Goal: Transaction & Acquisition: Purchase product/service

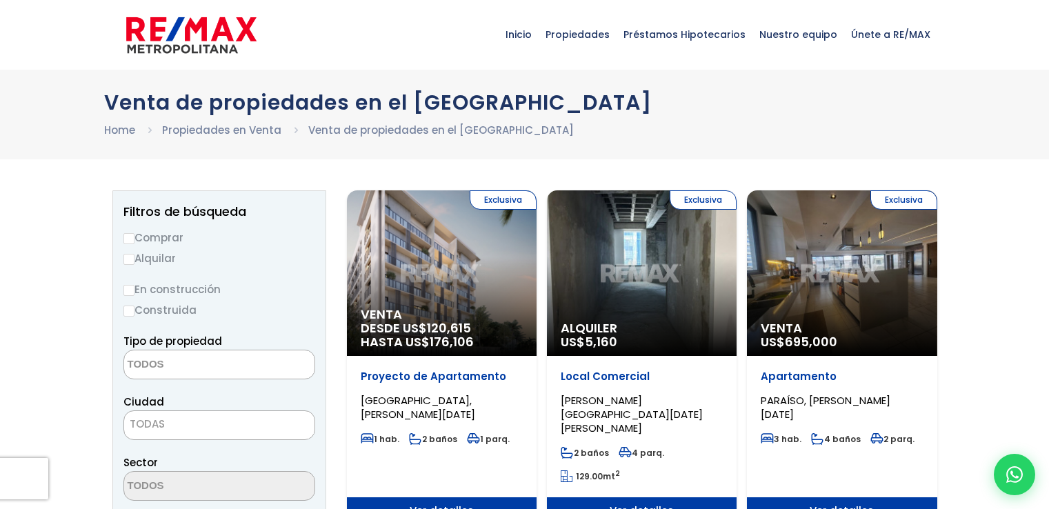
select select
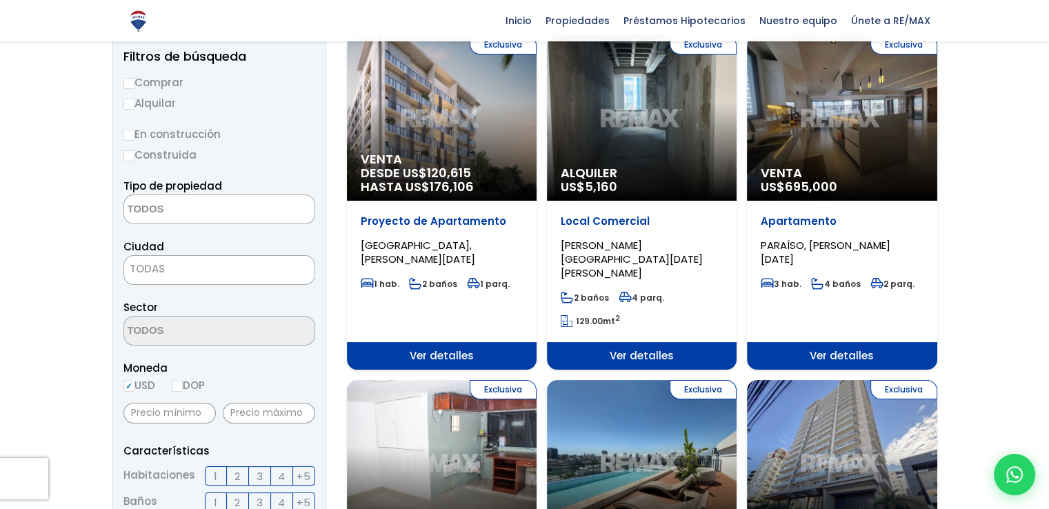
scroll to position [157, 0]
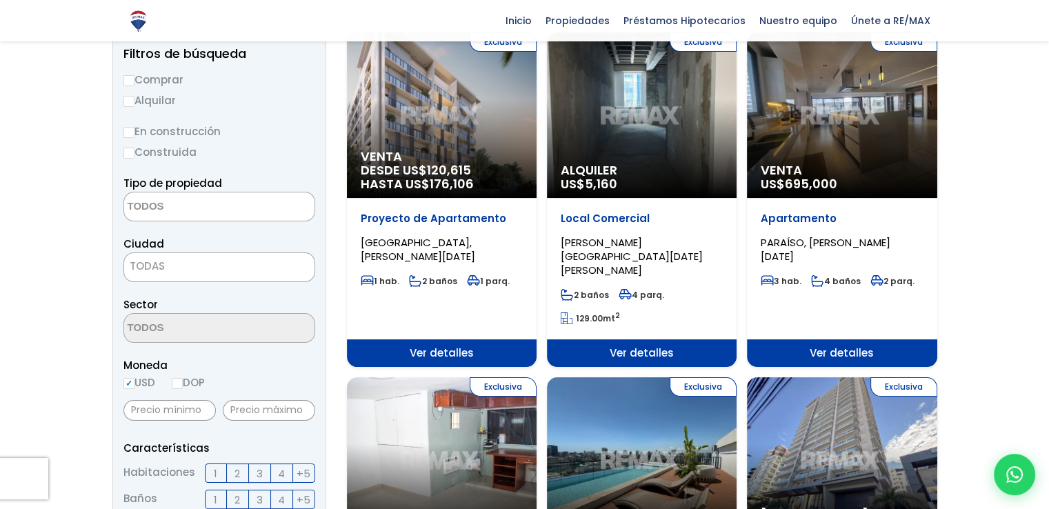
click at [130, 81] on input "Comprar" at bounding box center [128, 80] width 11 height 11
radio input "true"
click at [179, 201] on textarea "Search" at bounding box center [191, 207] width 134 height 30
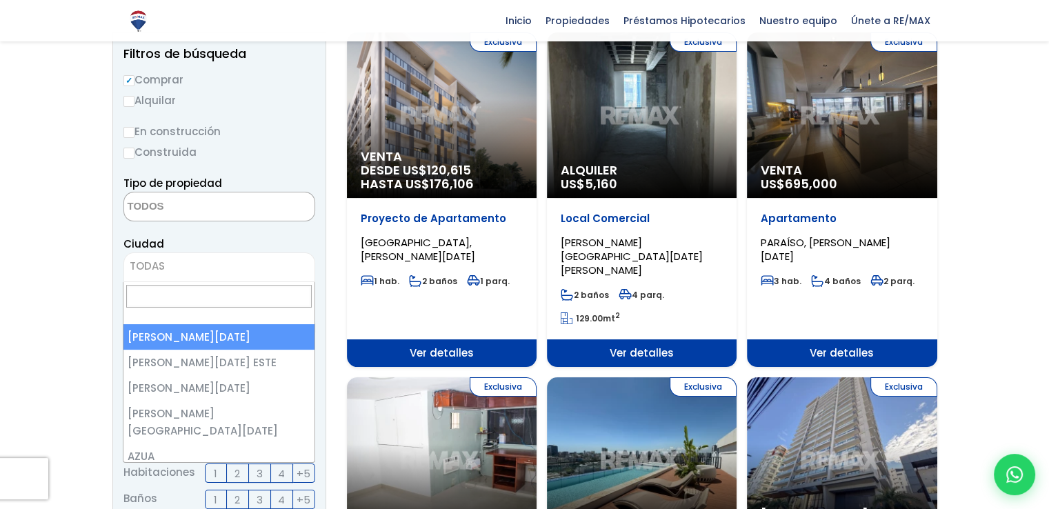
click at [170, 263] on span "TODAS" at bounding box center [219, 266] width 190 height 19
select select "1"
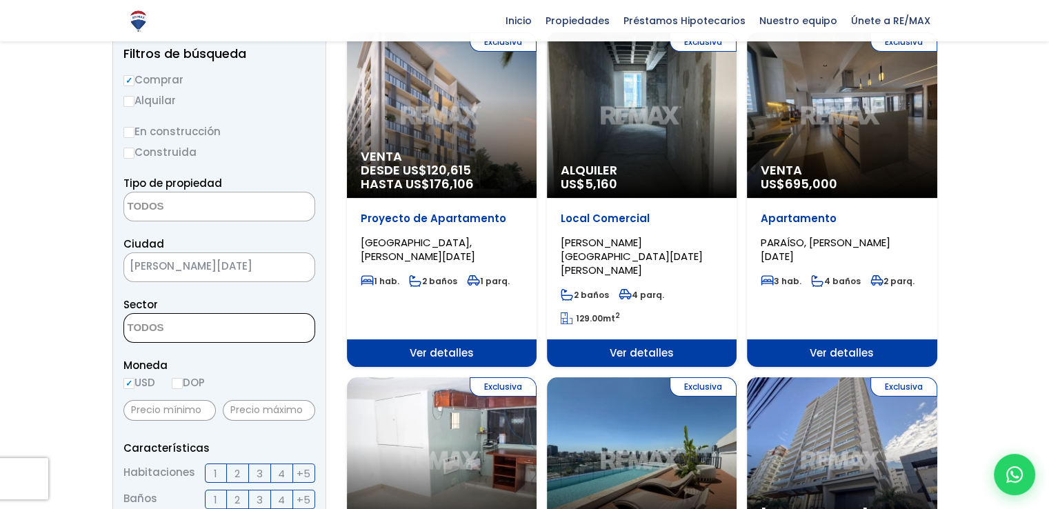
click at [186, 333] on textarea "Search" at bounding box center [191, 329] width 134 height 30
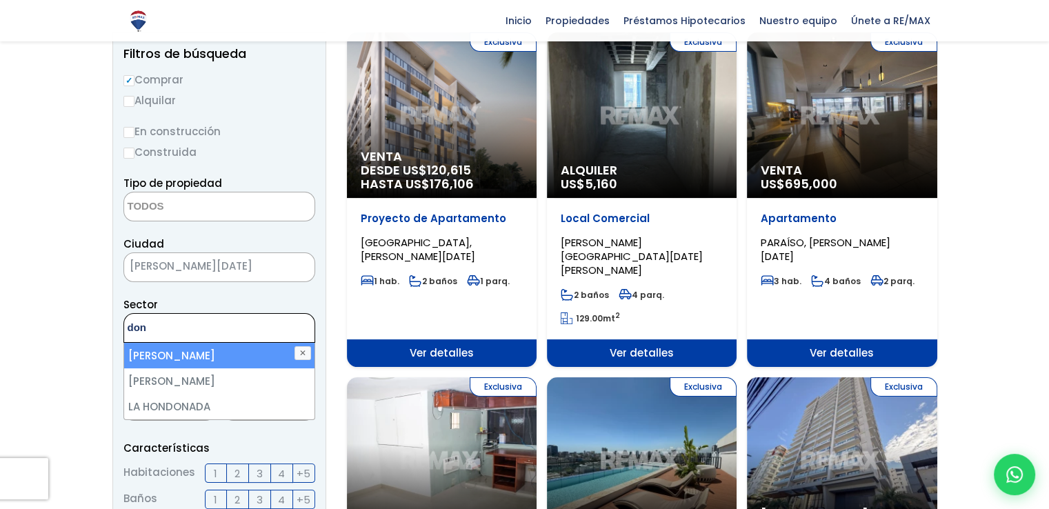
type textarea "don"
click at [186, 357] on li "DON HONORIO" at bounding box center [219, 356] width 190 height 26
select select "29"
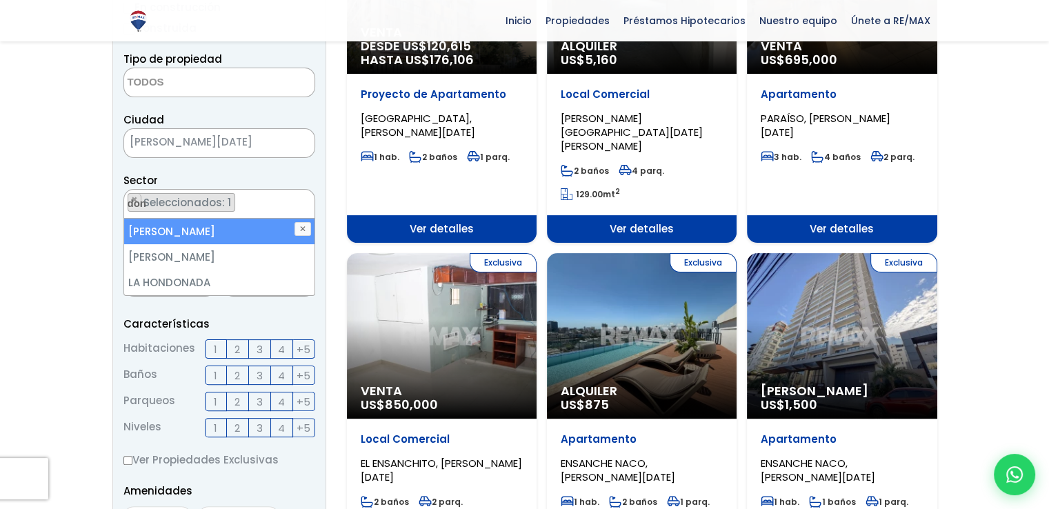
scroll to position [302, 0]
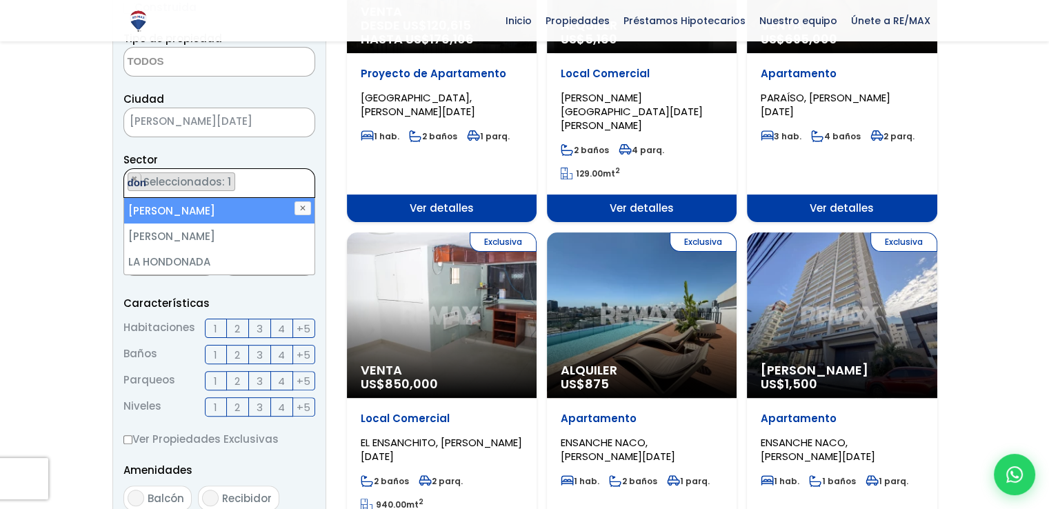
click at [276, 186] on ul "× Seleccionados: 1" at bounding box center [210, 184] width 173 height 30
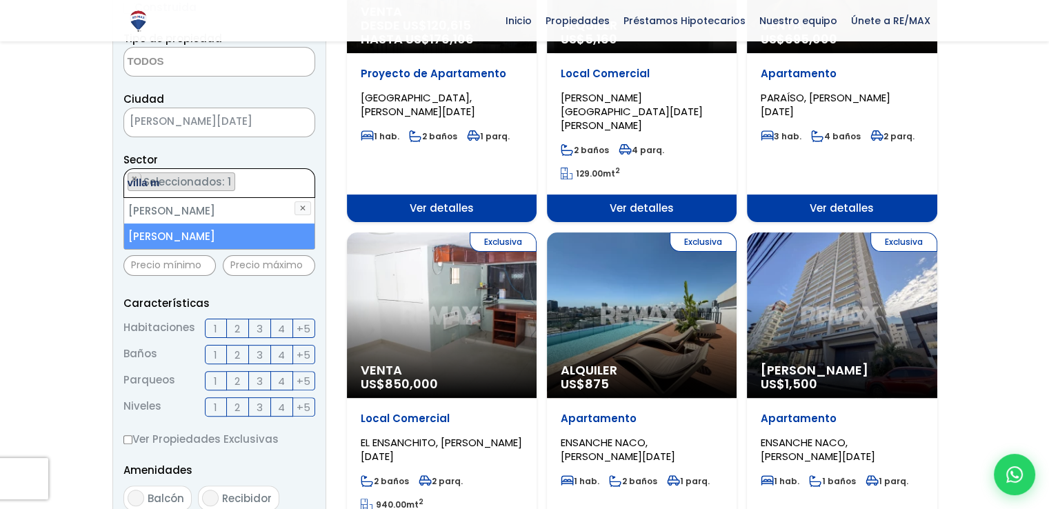
type textarea "villa m"
click at [221, 232] on li "VILLA MARINA" at bounding box center [219, 236] width 190 height 26
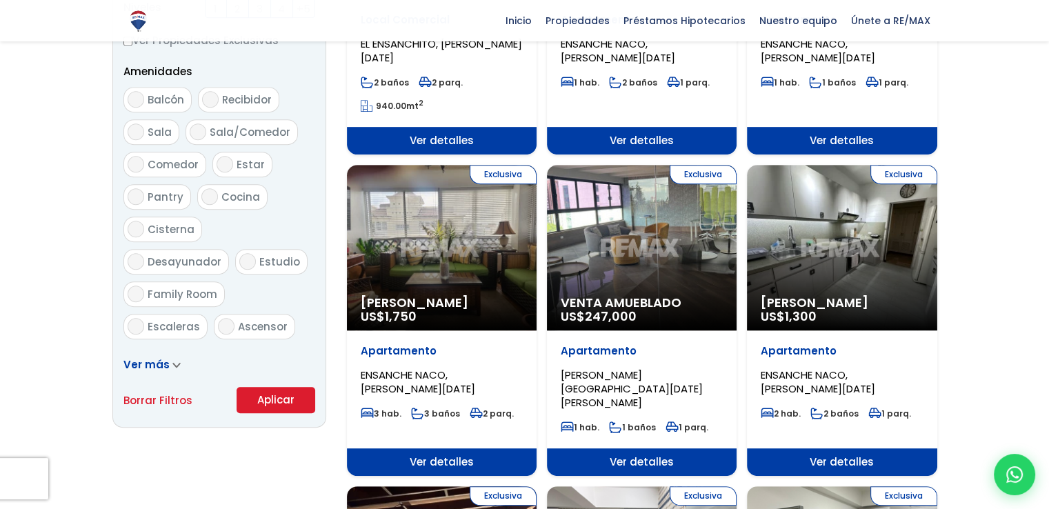
scroll to position [702, 0]
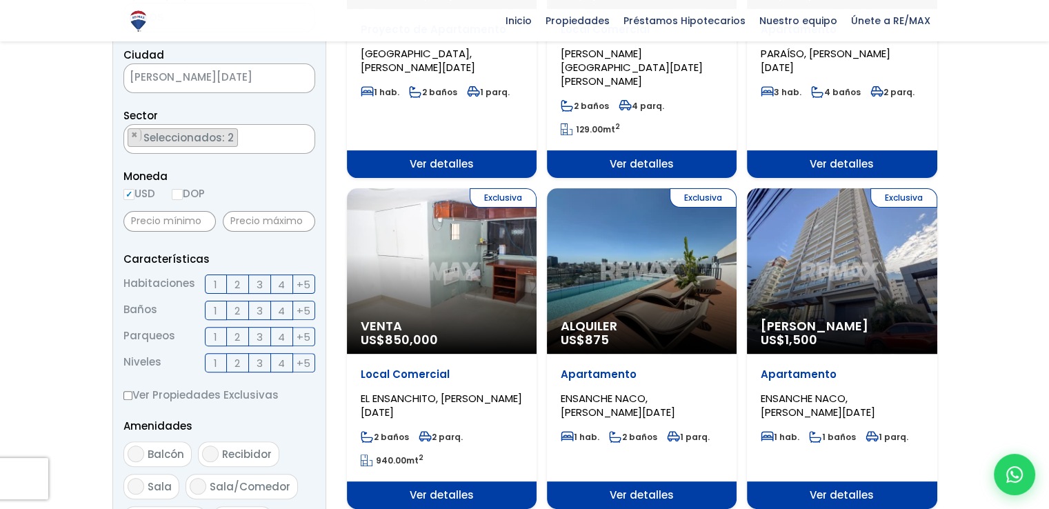
click at [269, 399] on form "Comprar Alquilar En construcción Construida Tipo de propiedad APARTAMENTO CASA …" at bounding box center [219, 324] width 192 height 885
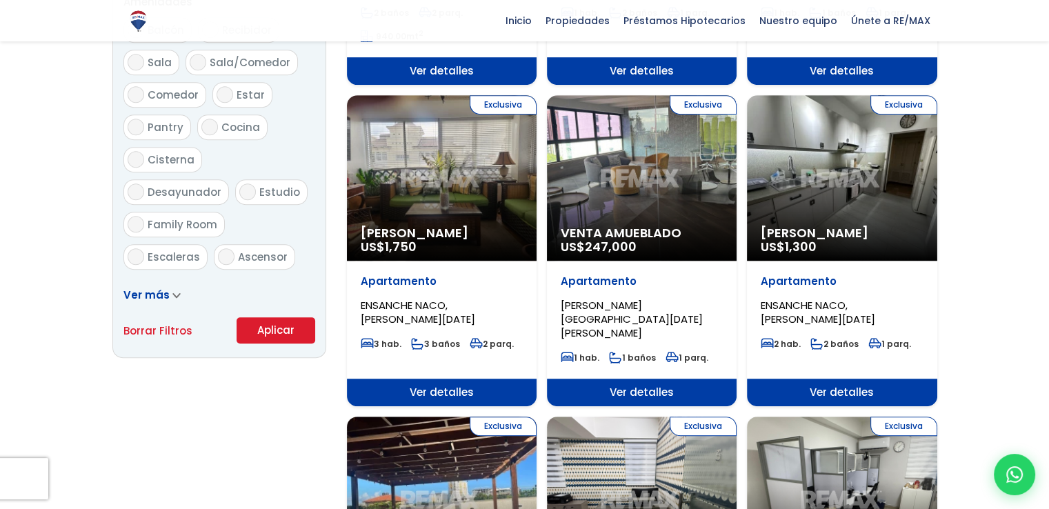
scroll to position [756, 0]
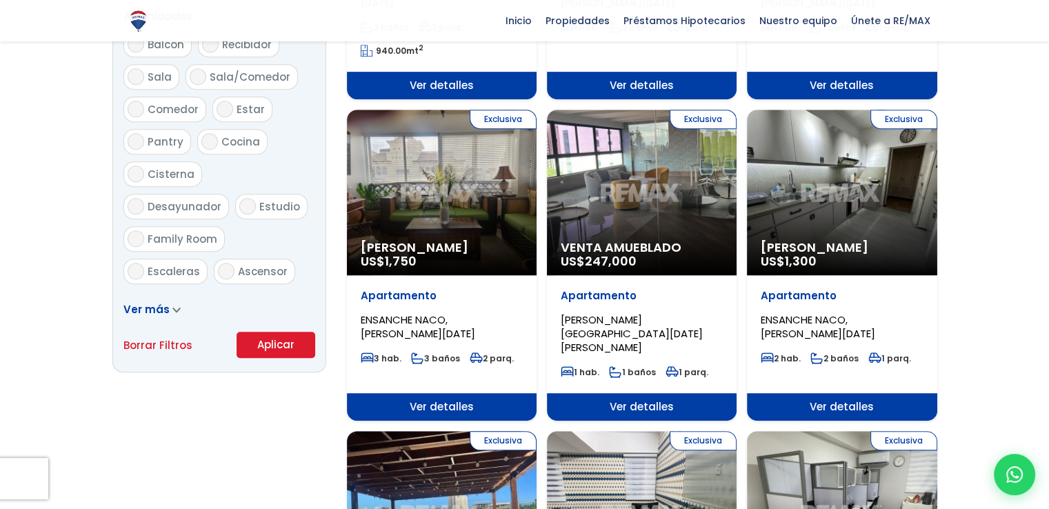
click at [251, 340] on button "Aplicar" at bounding box center [276, 345] width 79 height 26
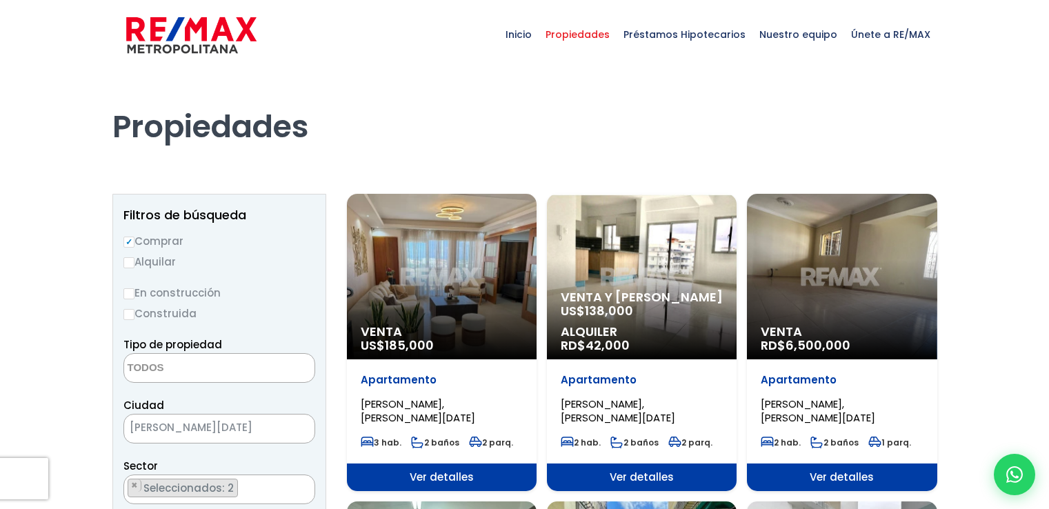
select select
select select "29"
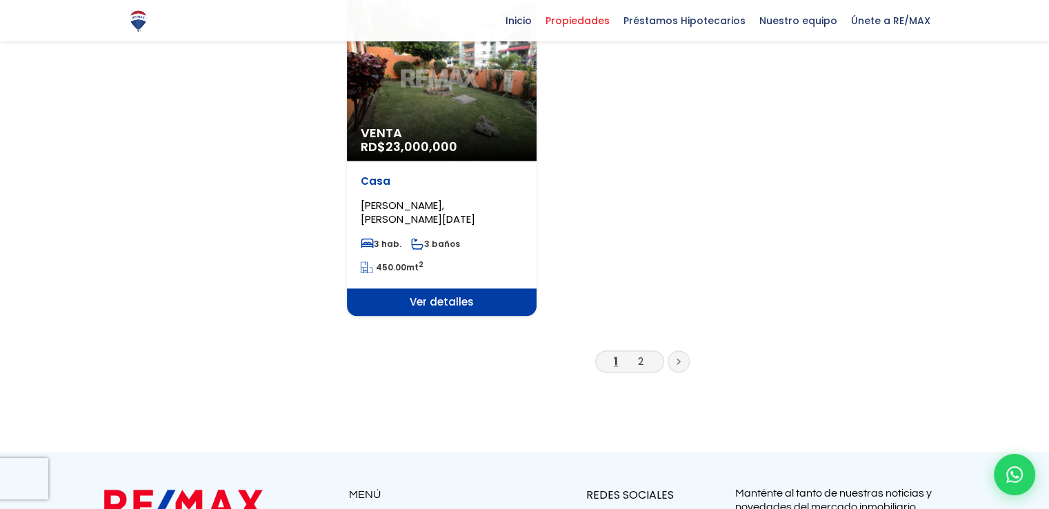
scroll to position [1738, 0]
click at [677, 361] on icon at bounding box center [679, 361] width 4 height 7
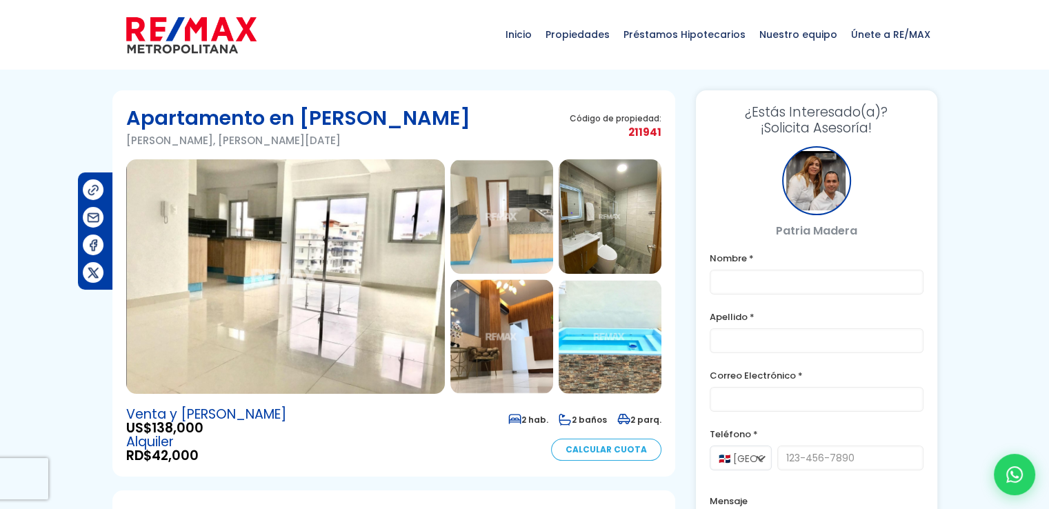
click at [288, 223] on img at bounding box center [285, 276] width 319 height 234
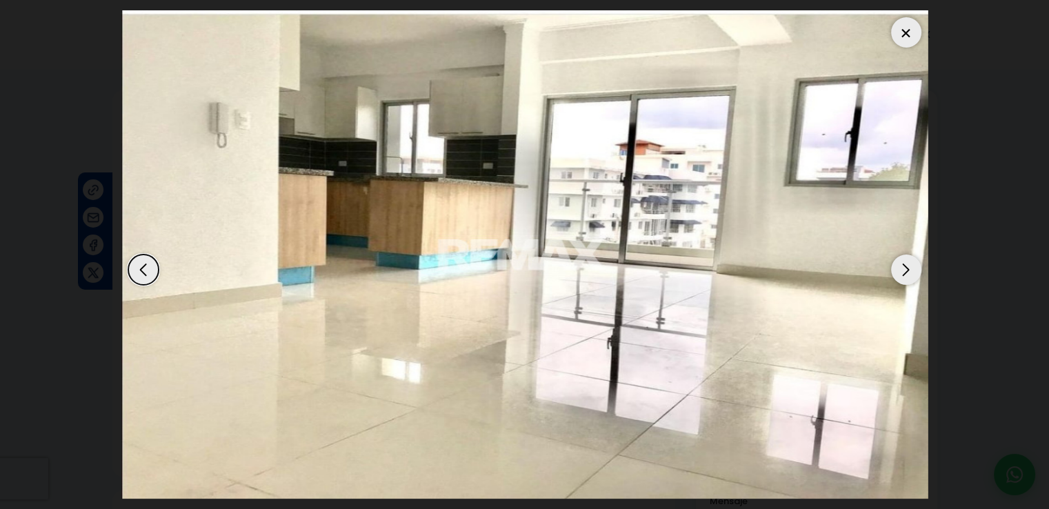
click at [902, 268] on div "Next slide" at bounding box center [906, 269] width 30 height 30
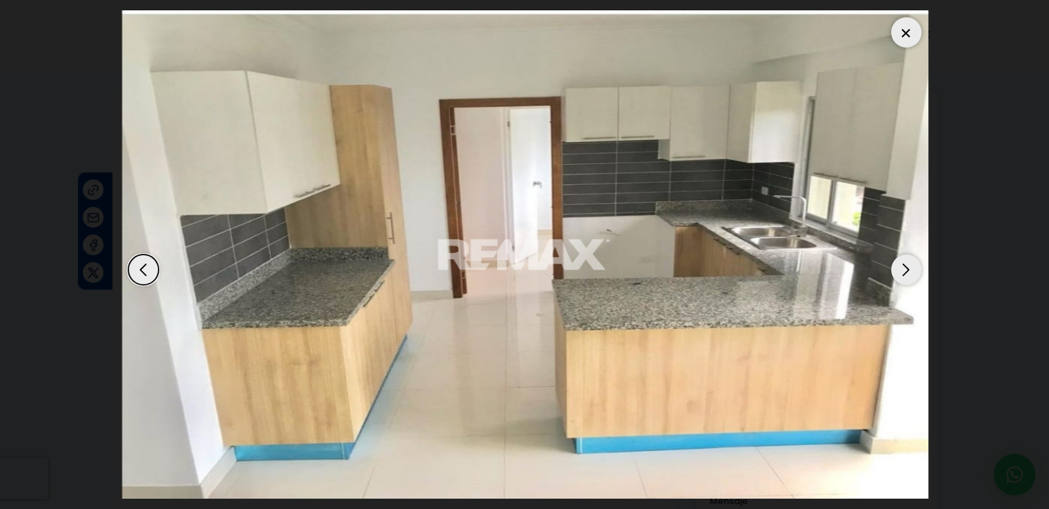
click at [904, 264] on div "Next slide" at bounding box center [906, 269] width 30 height 30
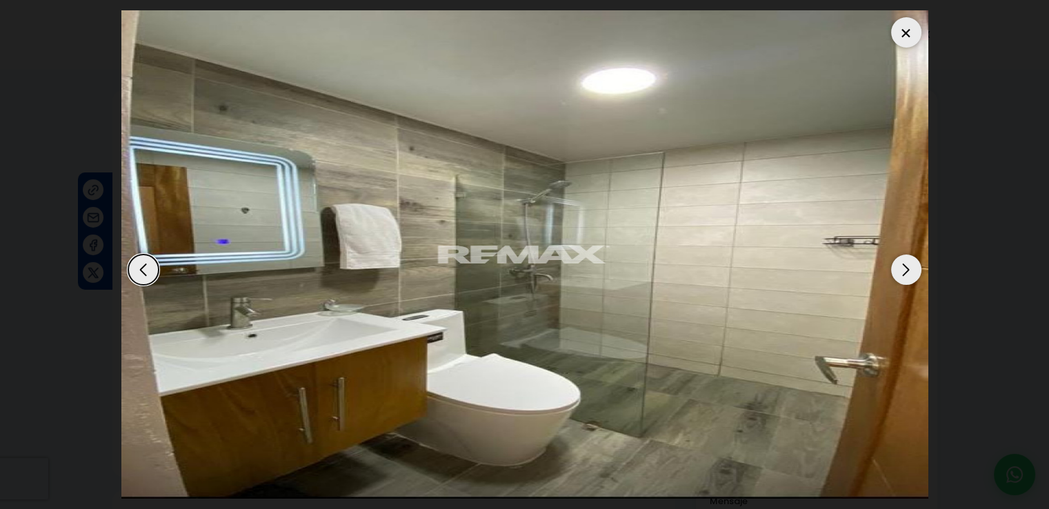
click at [904, 264] on div "Next slide" at bounding box center [906, 269] width 30 height 30
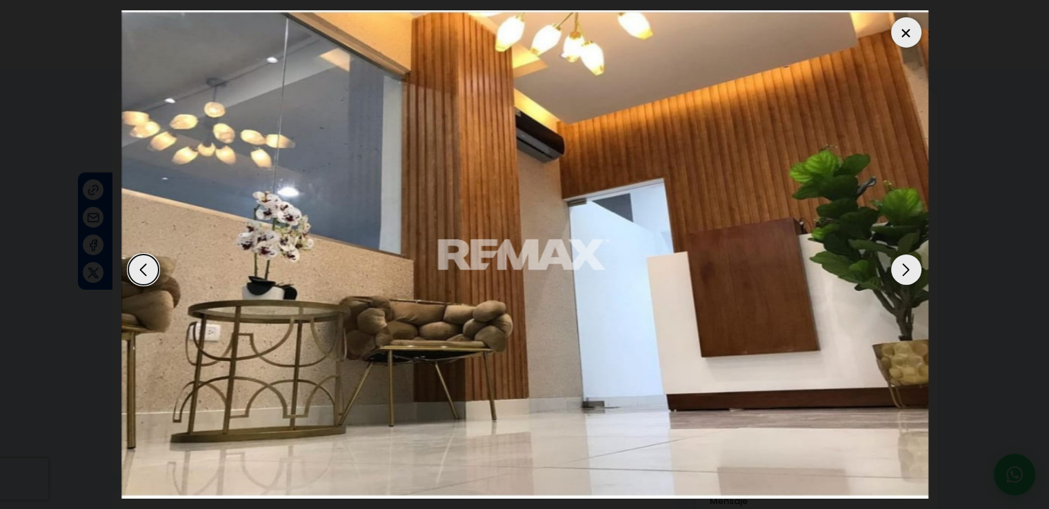
click at [904, 264] on div "Next slide" at bounding box center [906, 269] width 30 height 30
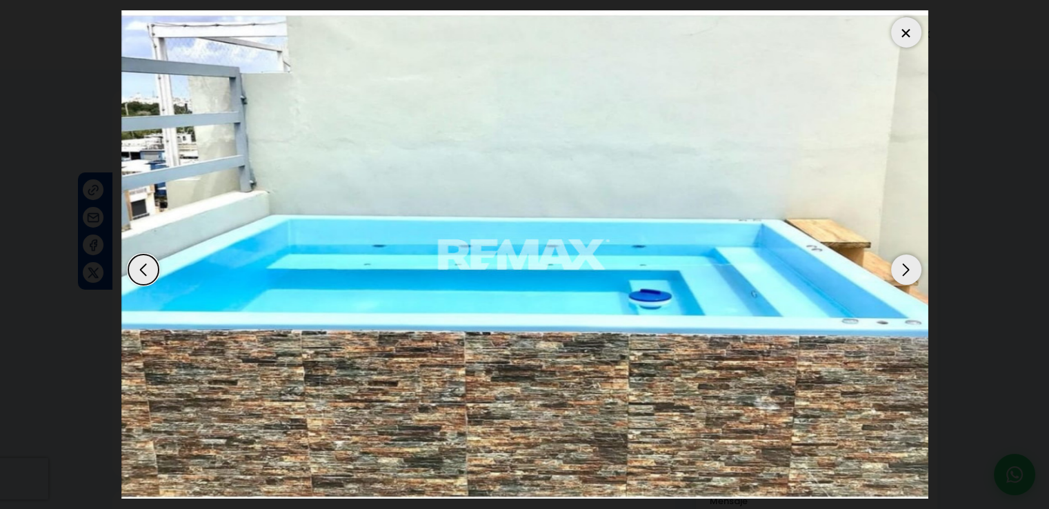
click at [904, 264] on div "Next slide" at bounding box center [906, 269] width 30 height 30
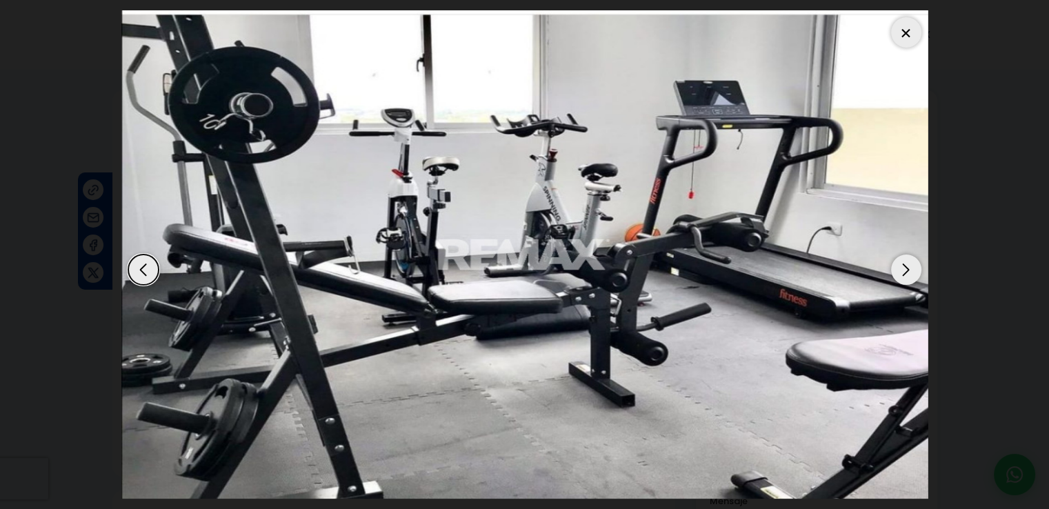
click at [904, 264] on div "Next slide" at bounding box center [906, 269] width 30 height 30
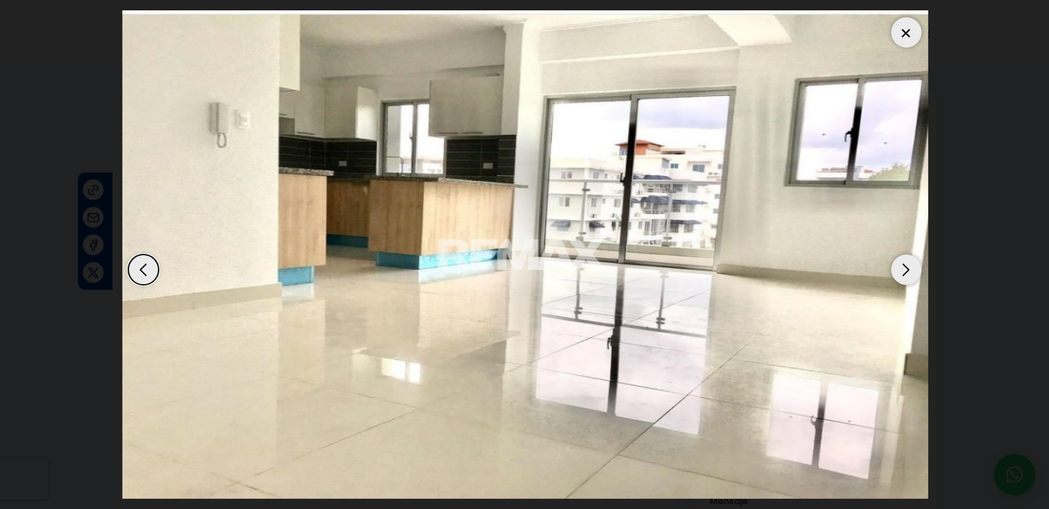
click at [904, 264] on div "Next slide" at bounding box center [906, 269] width 30 height 30
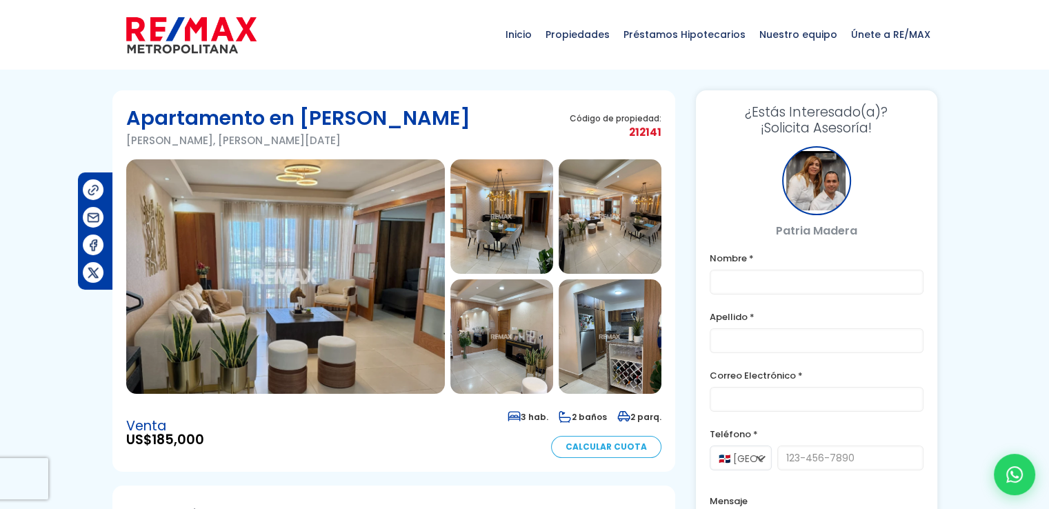
click at [286, 334] on img at bounding box center [285, 276] width 319 height 234
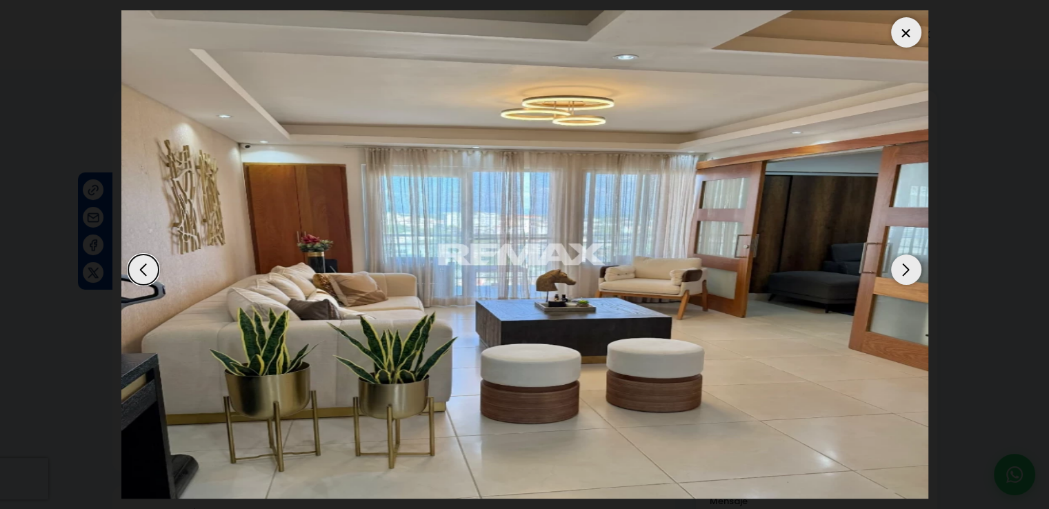
click at [910, 266] on div "Next slide" at bounding box center [906, 269] width 30 height 30
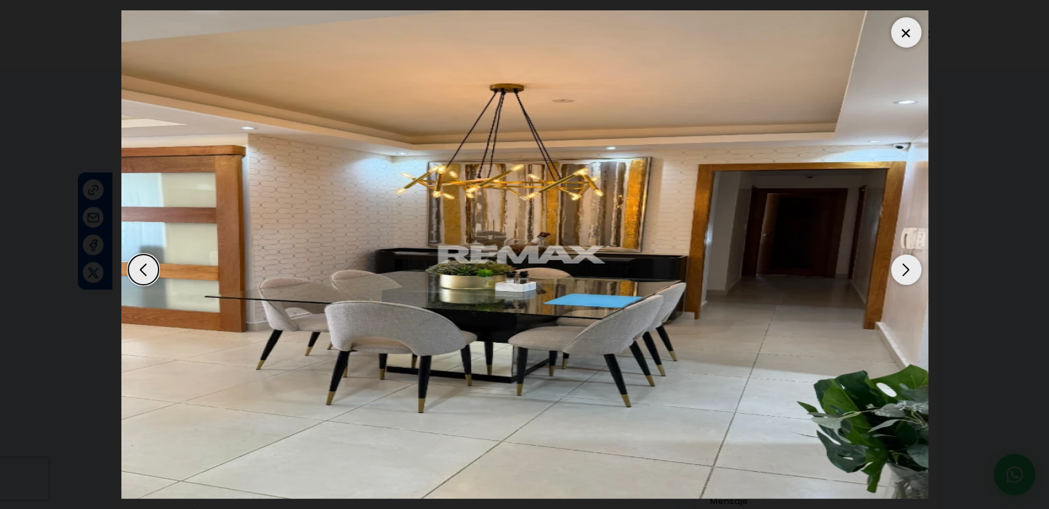
click at [910, 266] on div "Next slide" at bounding box center [906, 269] width 30 height 30
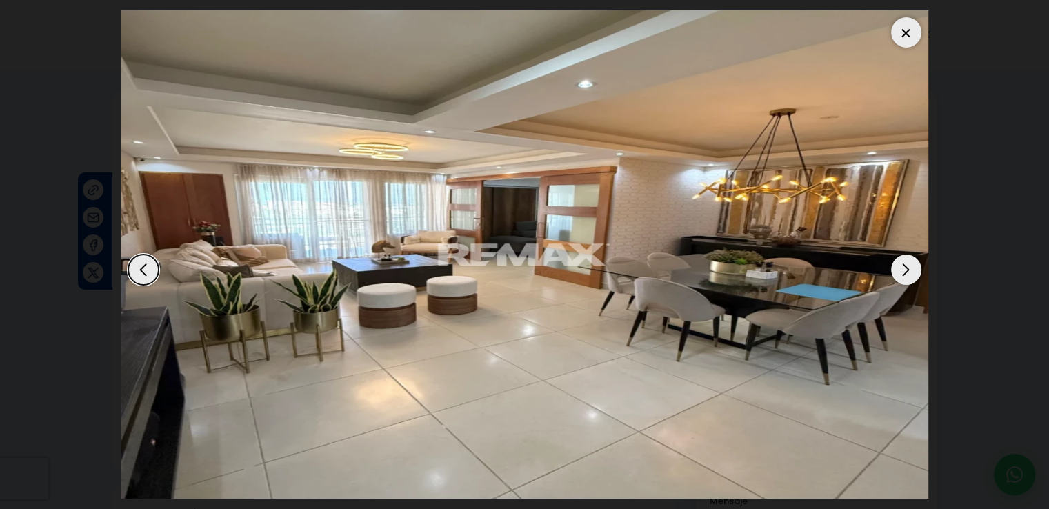
click at [904, 266] on div "Next slide" at bounding box center [906, 269] width 30 height 30
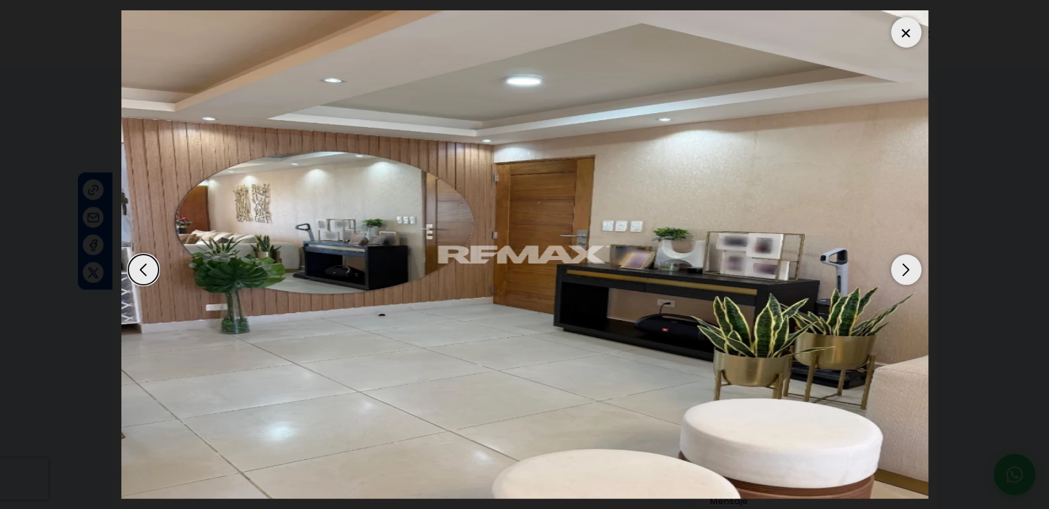
click at [904, 266] on div "Next slide" at bounding box center [906, 269] width 30 height 30
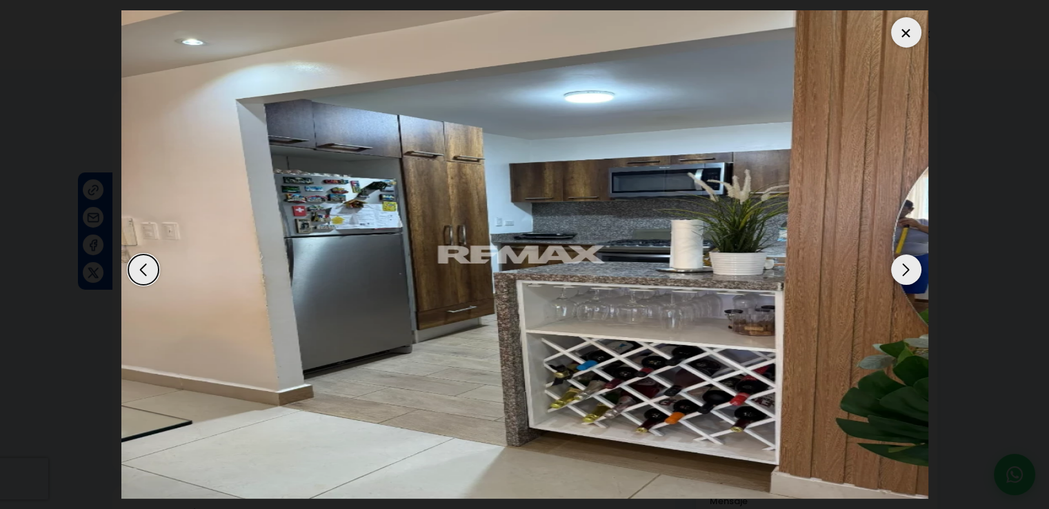
click at [904, 266] on div "Next slide" at bounding box center [906, 269] width 30 height 30
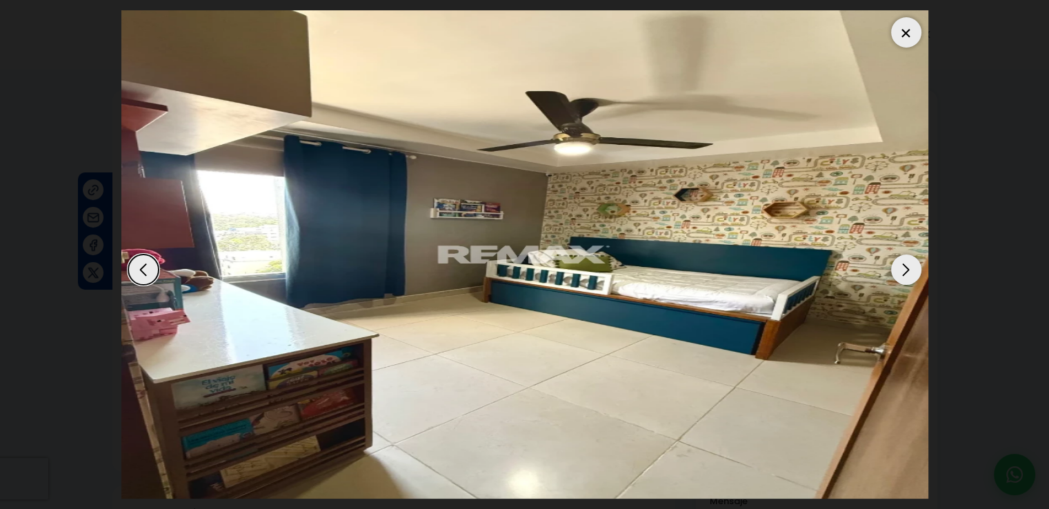
click at [904, 266] on div "Next slide" at bounding box center [906, 269] width 30 height 30
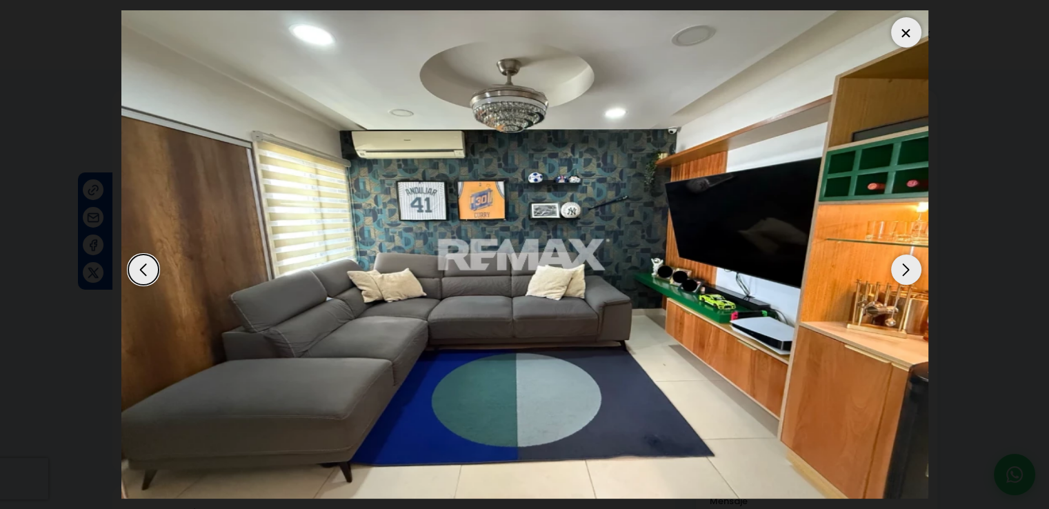
click at [904, 266] on div "Next slide" at bounding box center [906, 269] width 30 height 30
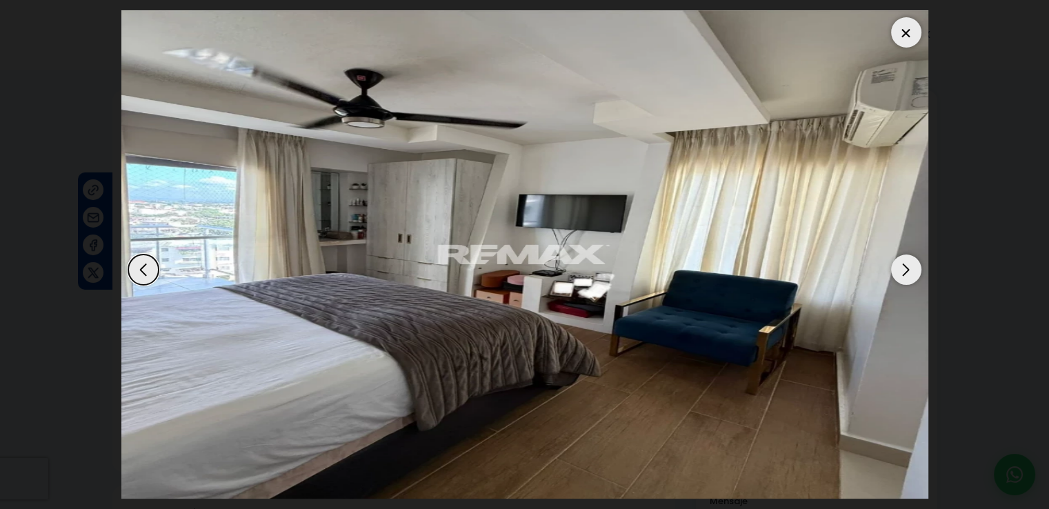
click at [904, 266] on div "Next slide" at bounding box center [906, 269] width 30 height 30
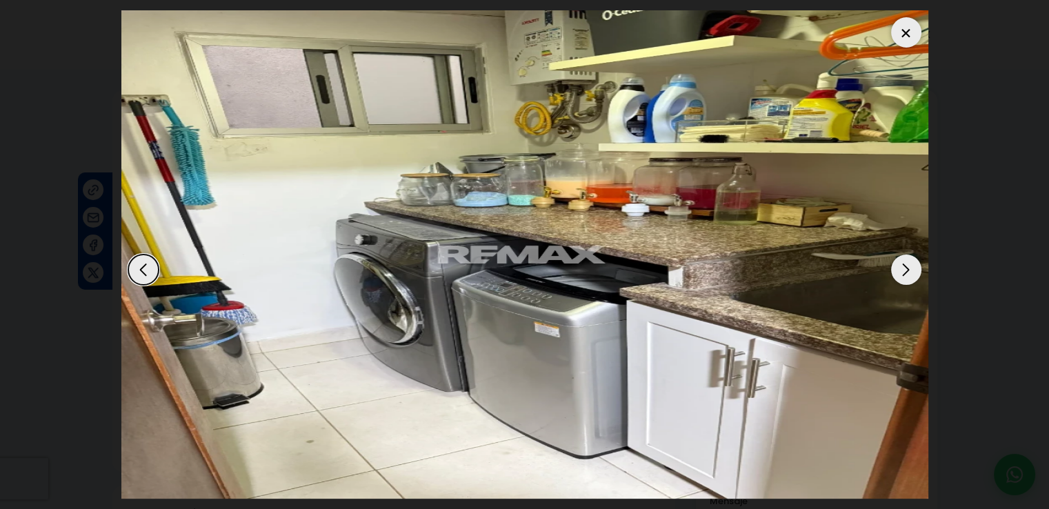
click at [904, 266] on div "Next slide" at bounding box center [906, 269] width 30 height 30
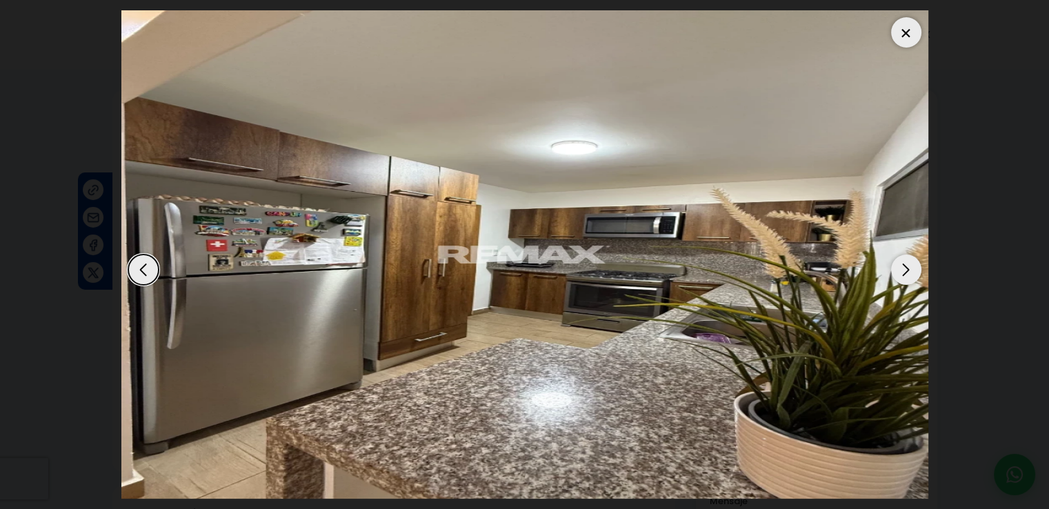
click at [904, 266] on div "Next slide" at bounding box center [906, 269] width 30 height 30
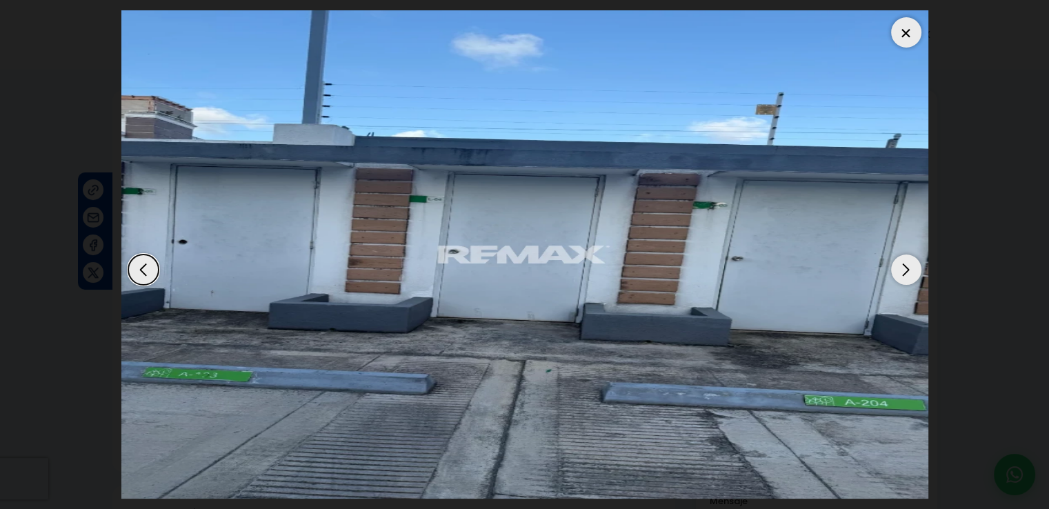
click at [904, 266] on div "Next slide" at bounding box center [906, 269] width 30 height 30
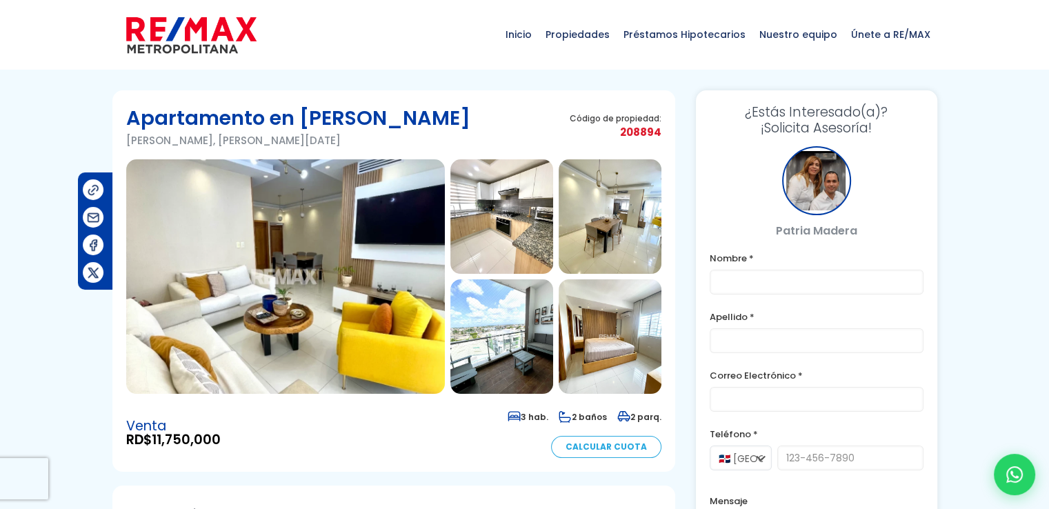
click at [343, 246] on img at bounding box center [285, 276] width 319 height 234
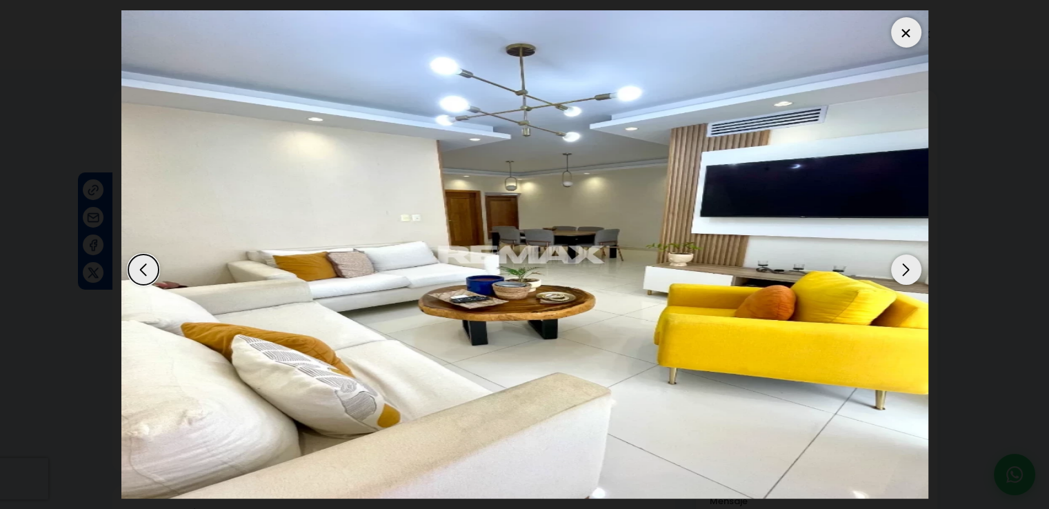
click at [905, 266] on div "Next slide" at bounding box center [906, 269] width 30 height 30
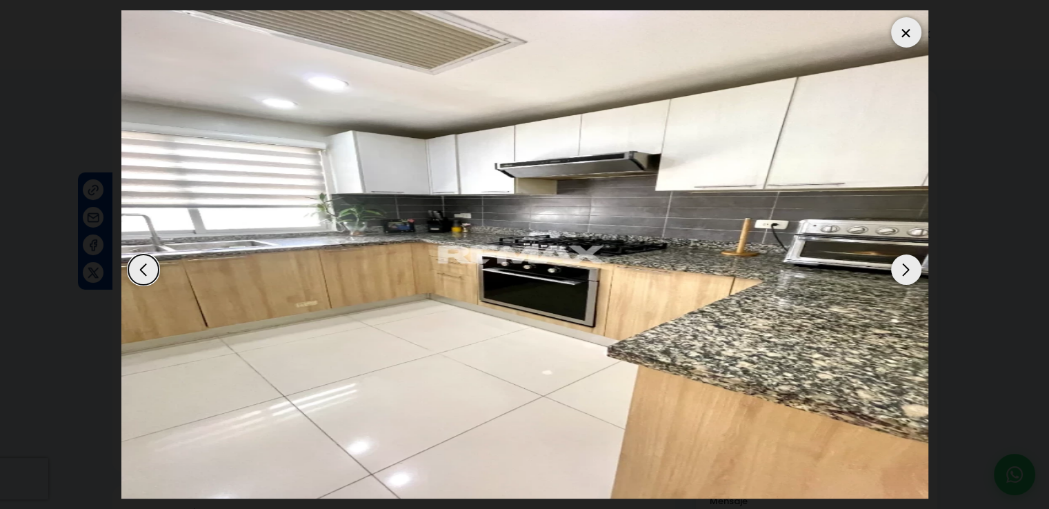
click at [905, 266] on div "Next slide" at bounding box center [906, 269] width 30 height 30
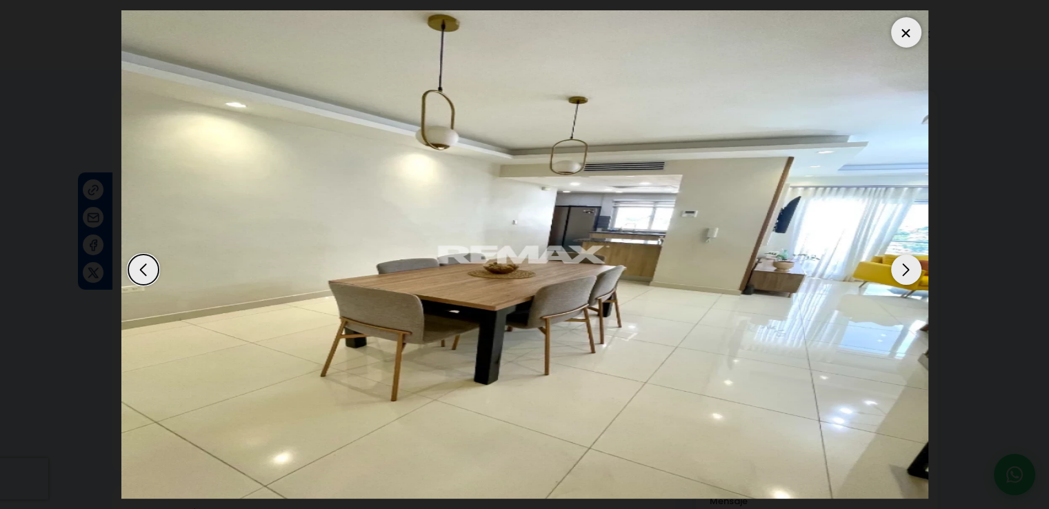
click at [905, 266] on div "Next slide" at bounding box center [906, 269] width 30 height 30
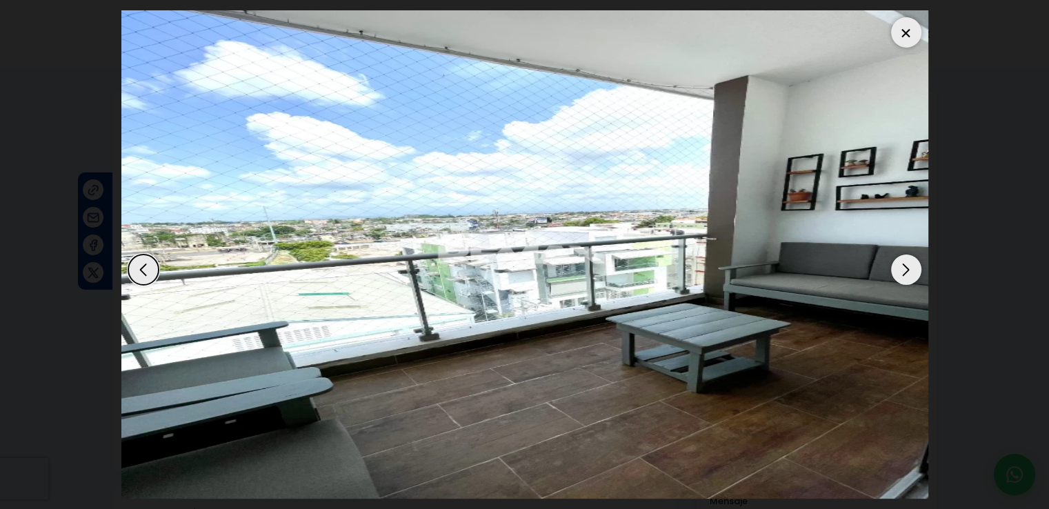
click at [905, 266] on div "Next slide" at bounding box center [906, 269] width 30 height 30
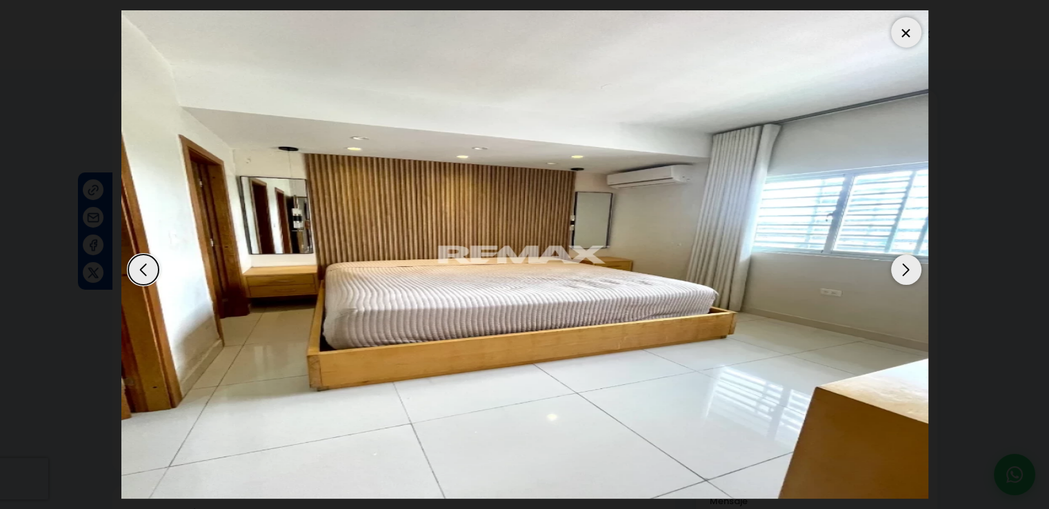
click at [905, 266] on div "Next slide" at bounding box center [906, 269] width 30 height 30
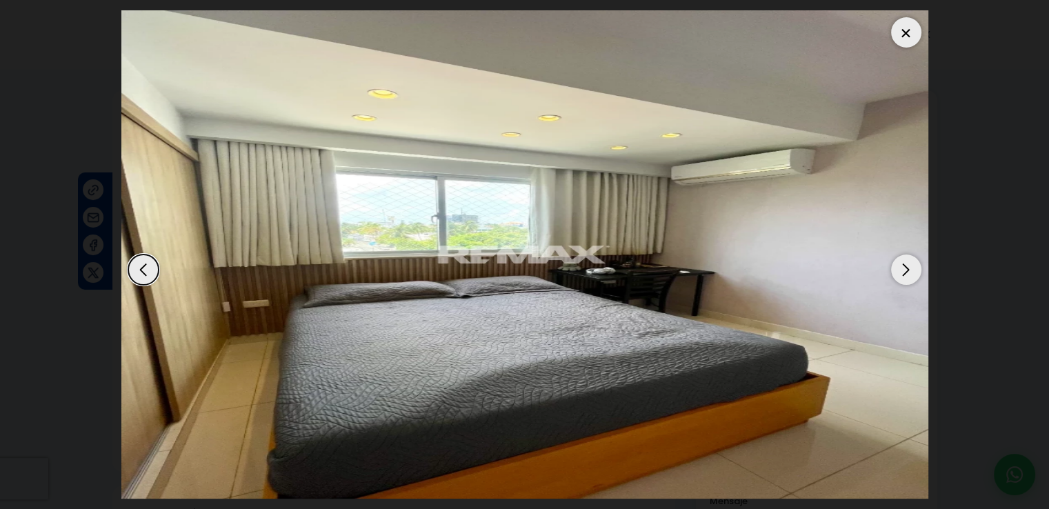
click at [905, 266] on div "Next slide" at bounding box center [906, 269] width 30 height 30
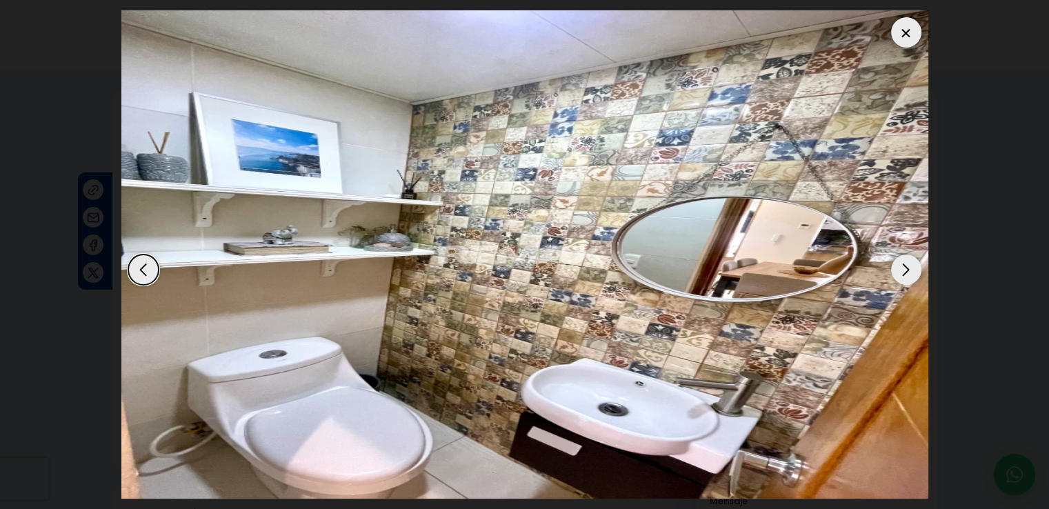
click at [905, 266] on div "Next slide" at bounding box center [906, 269] width 30 height 30
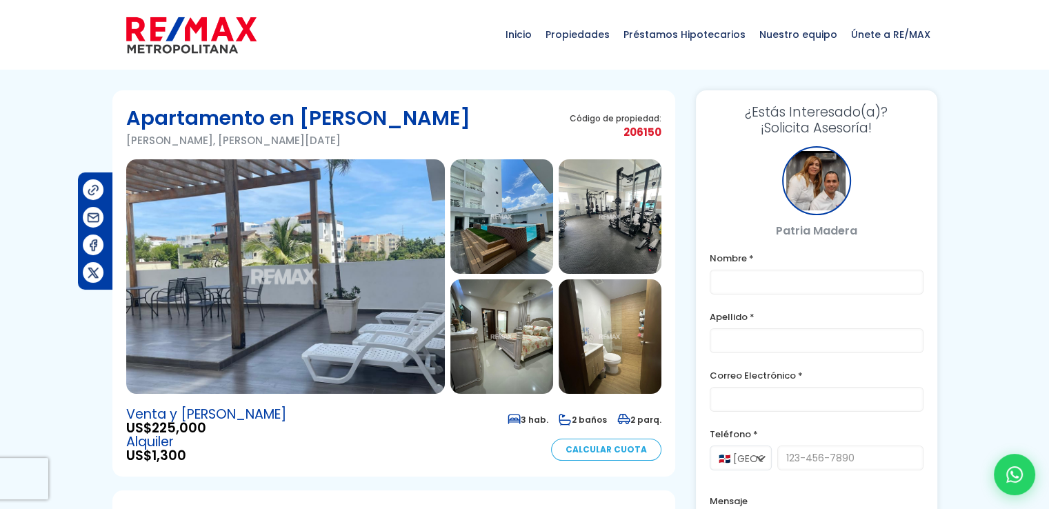
click at [339, 238] on img at bounding box center [285, 276] width 319 height 234
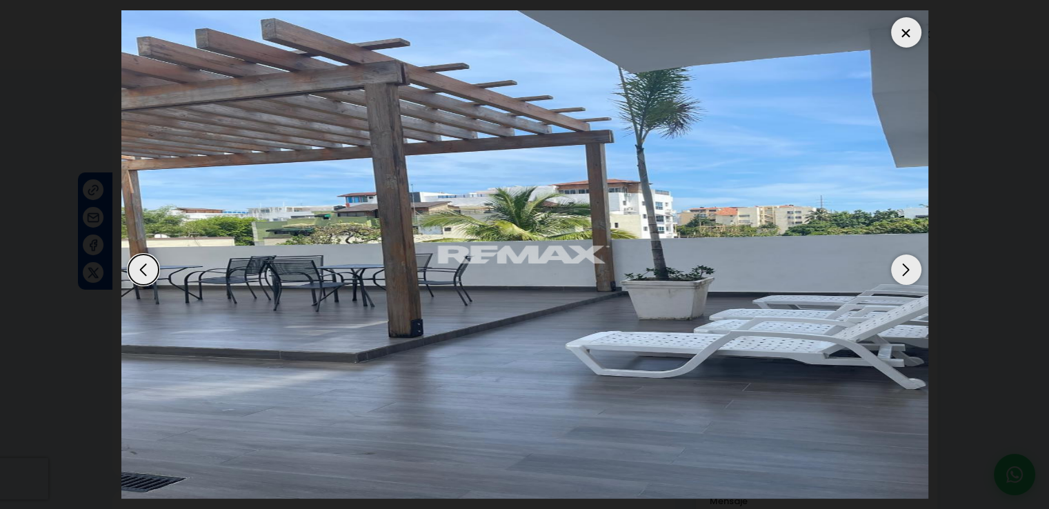
click at [899, 266] on div "Next slide" at bounding box center [906, 269] width 30 height 30
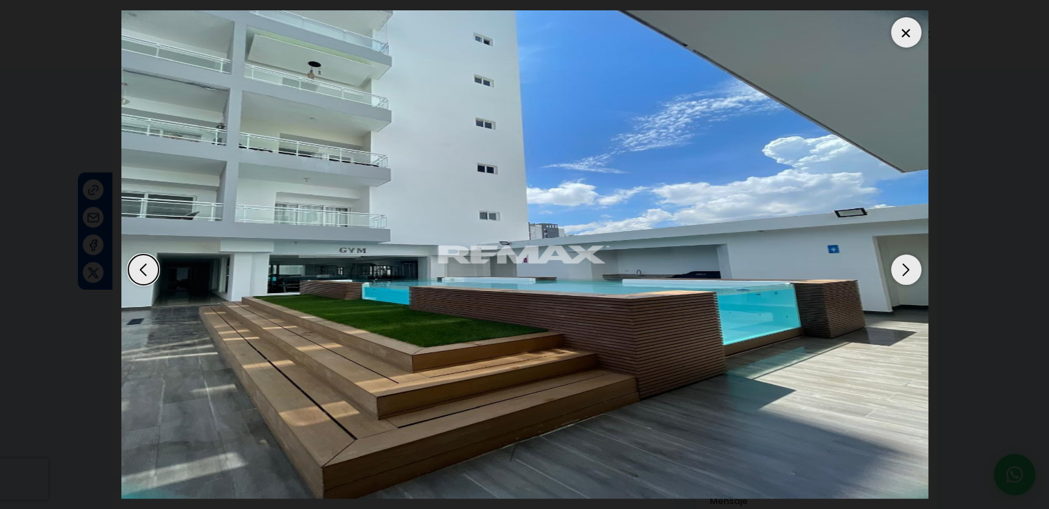
click at [907, 263] on div "Next slide" at bounding box center [906, 269] width 30 height 30
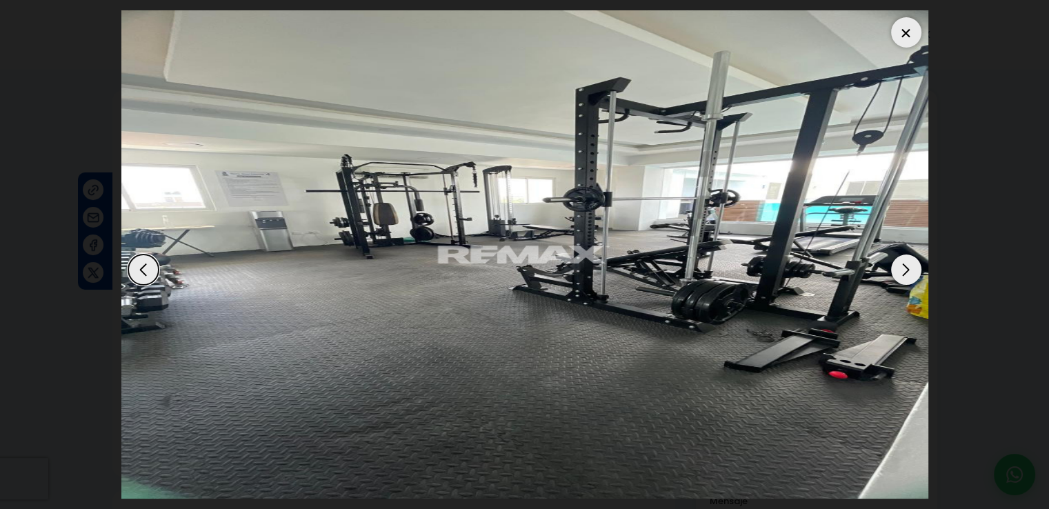
click at [907, 263] on div "Next slide" at bounding box center [906, 269] width 30 height 30
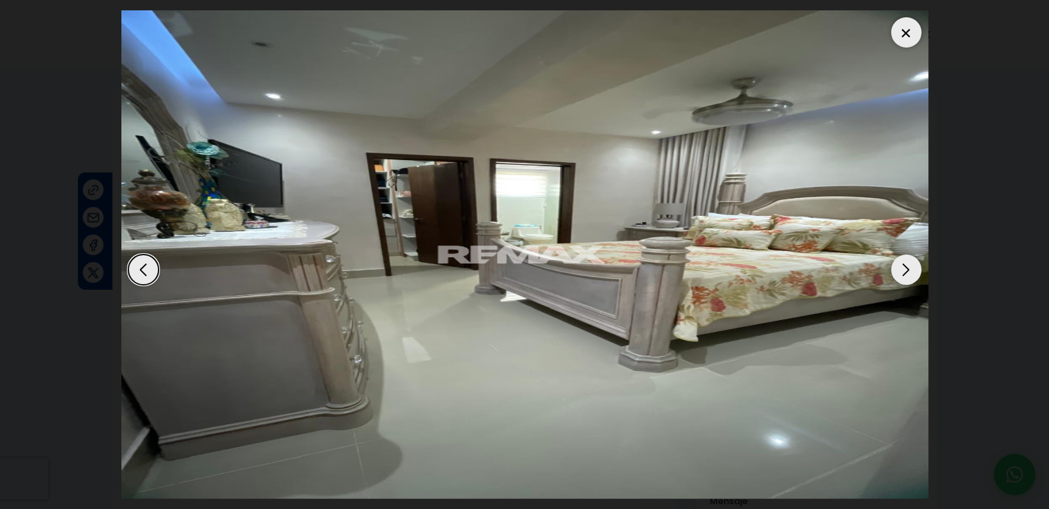
click at [907, 263] on div "Next slide" at bounding box center [906, 269] width 30 height 30
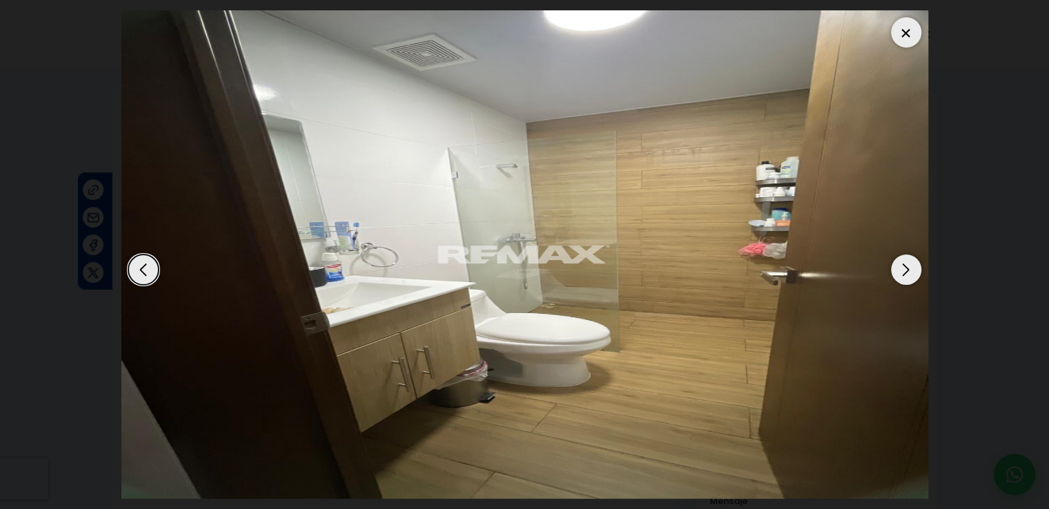
click at [907, 263] on div "Next slide" at bounding box center [906, 269] width 30 height 30
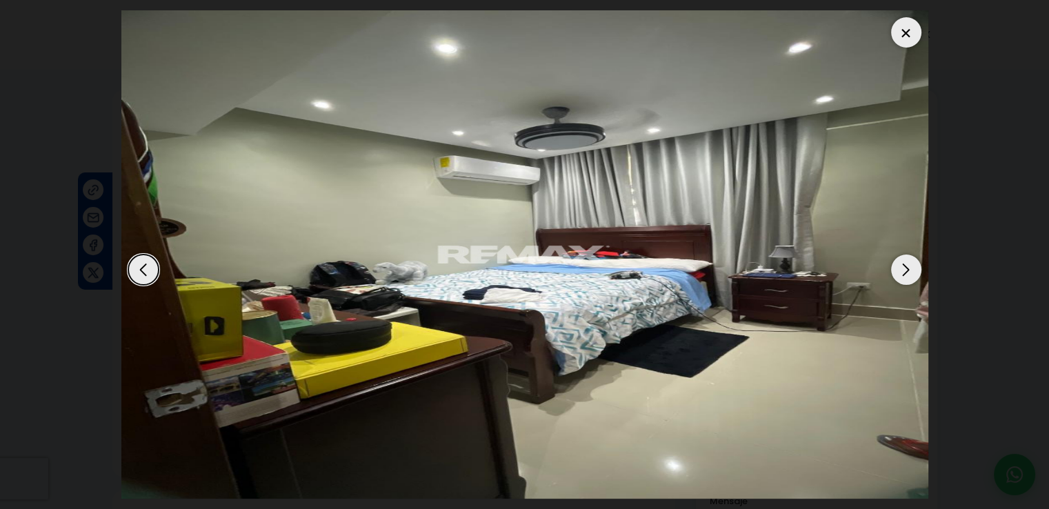
click at [907, 263] on div "Next slide" at bounding box center [906, 269] width 30 height 30
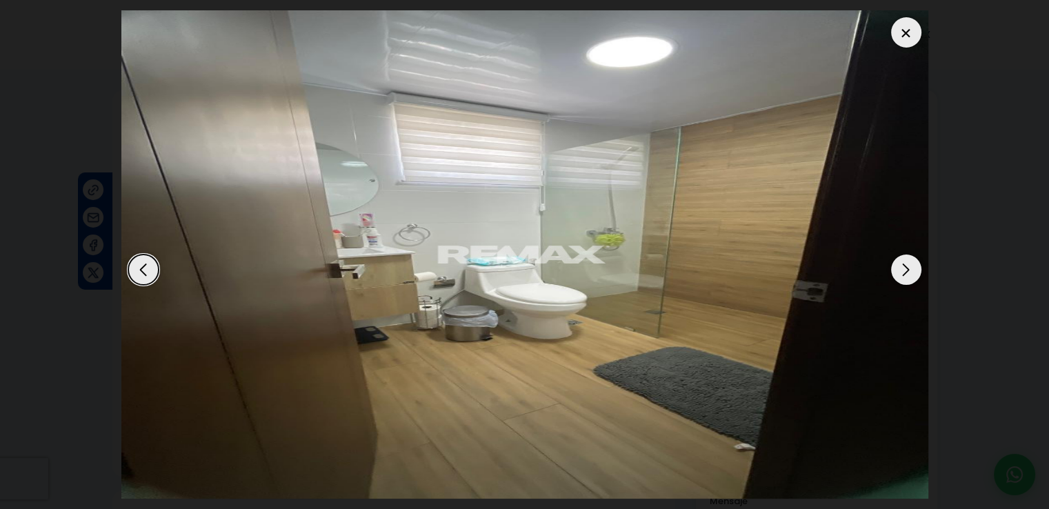
click at [907, 263] on div "Next slide" at bounding box center [906, 269] width 30 height 30
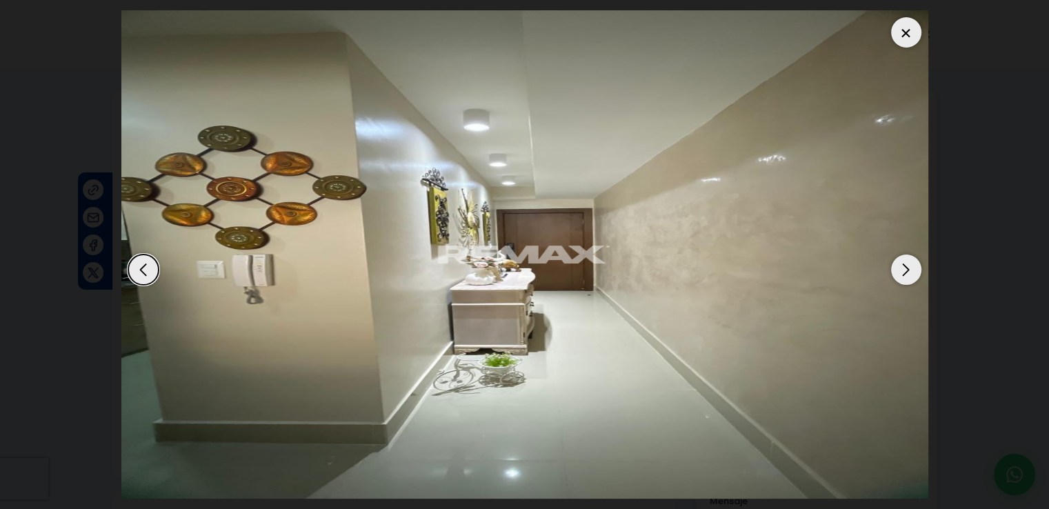
click at [907, 263] on div "Next slide" at bounding box center [906, 269] width 30 height 30
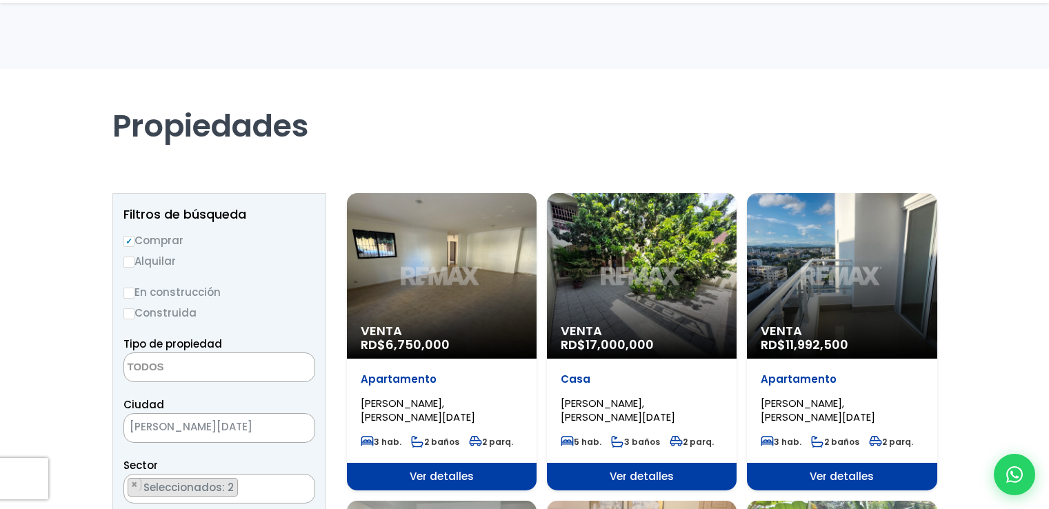
select select
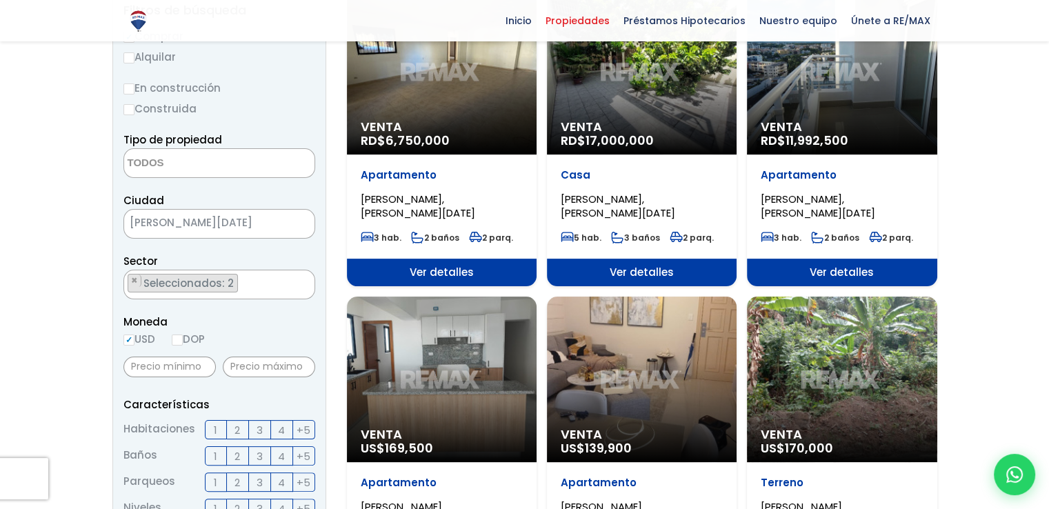
scroll to position [206, 0]
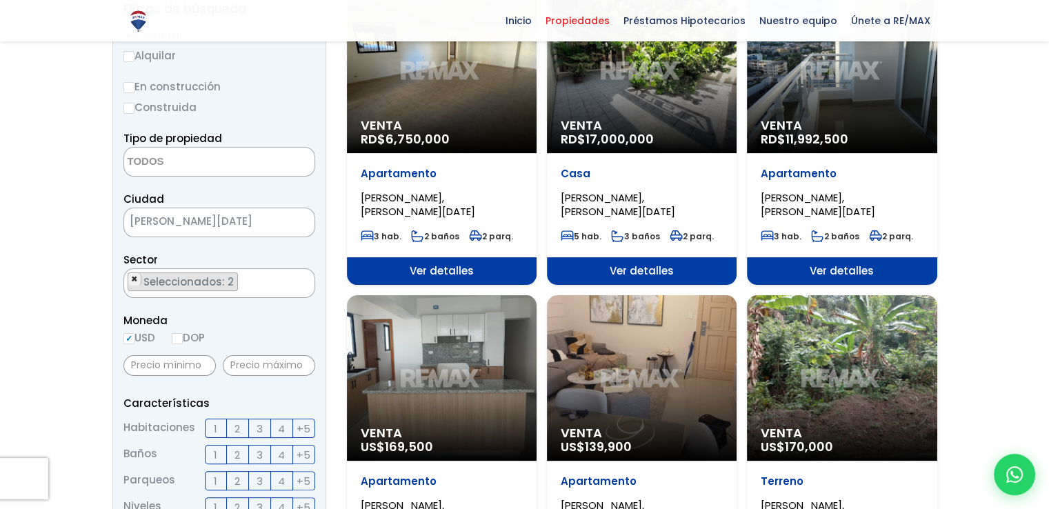
click at [133, 277] on span "×" at bounding box center [134, 279] width 7 height 12
select select "43"
click at [133, 279] on span "×" at bounding box center [134, 279] width 7 height 12
select select
type textarea "alameda"
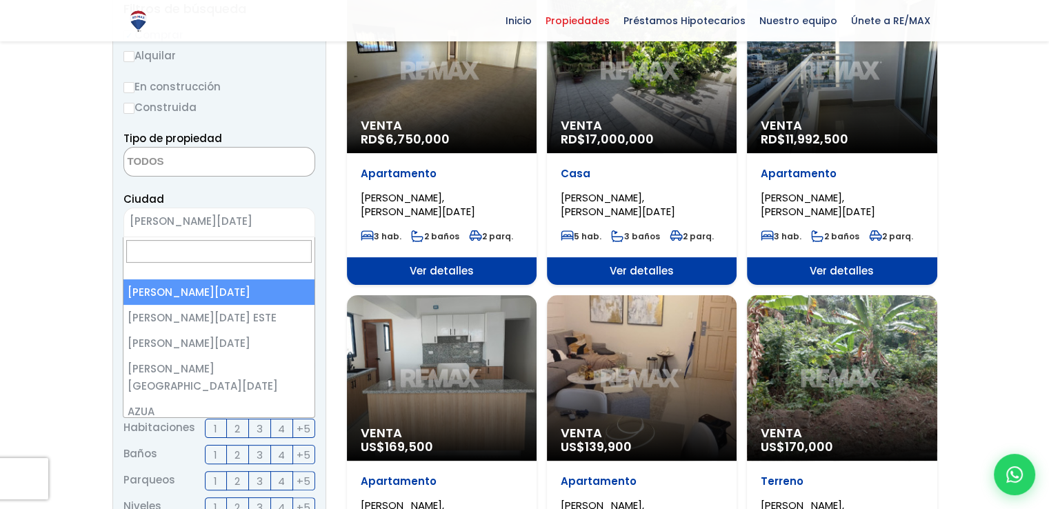
click at [259, 223] on span "[PERSON_NAME][DATE]" at bounding box center [202, 221] width 156 height 19
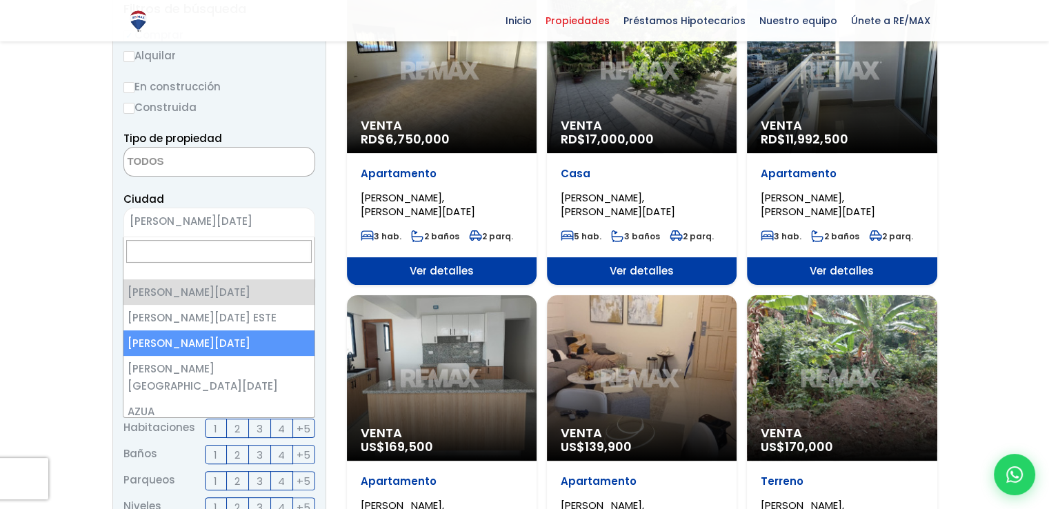
select select "149"
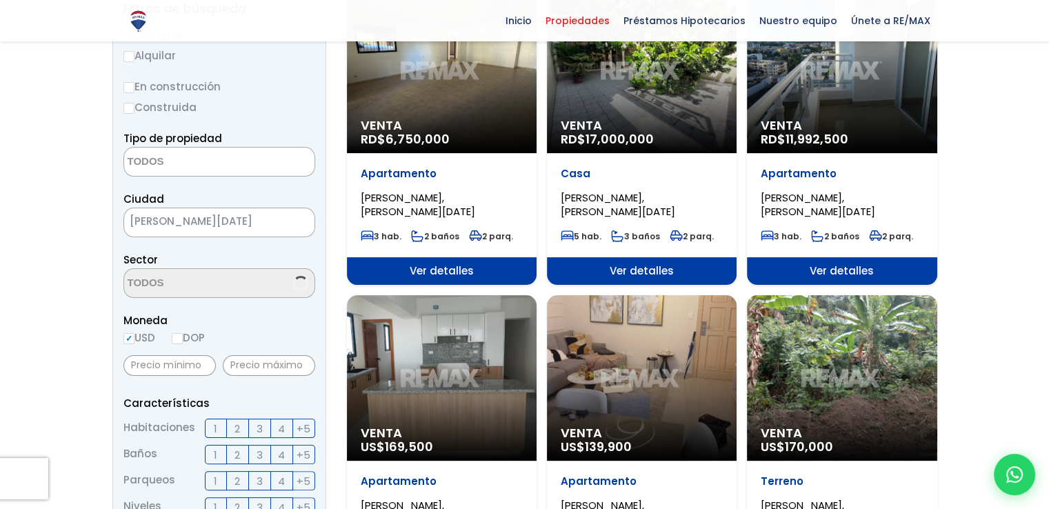
scroll to position [1551, 0]
click at [218, 282] on textarea "Search" at bounding box center [191, 284] width 134 height 30
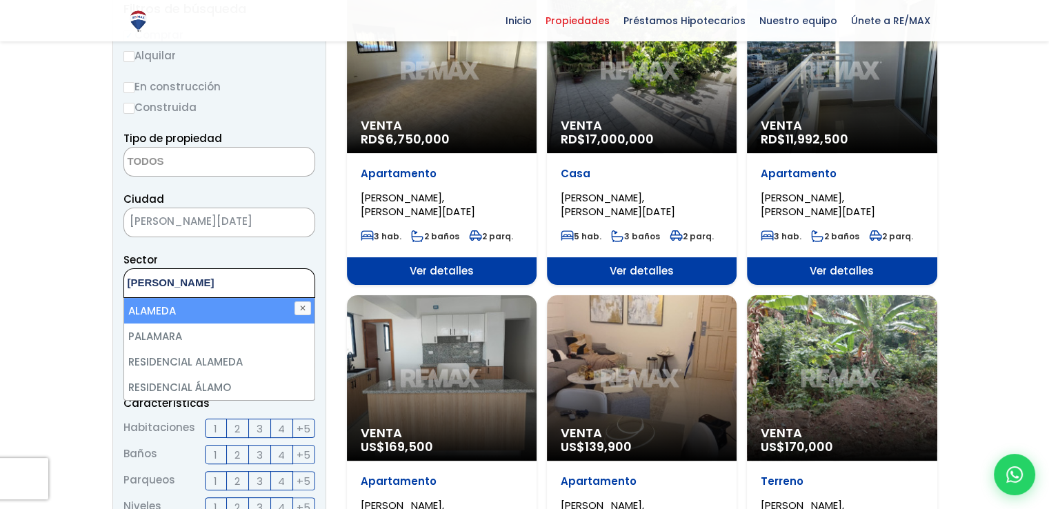
type textarea "alam"
click at [193, 312] on li "ALAMEDA" at bounding box center [219, 311] width 190 height 26
select select "13412"
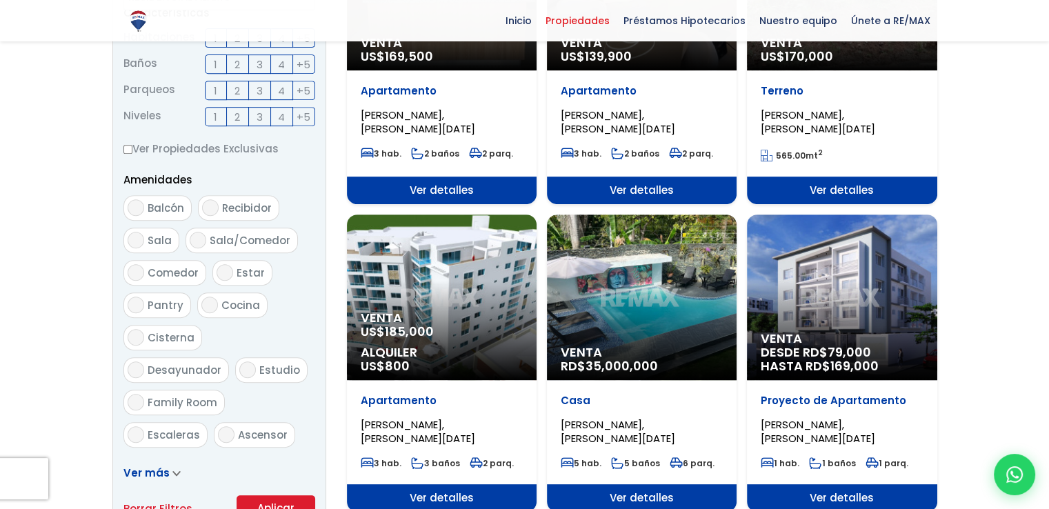
scroll to position [625, 0]
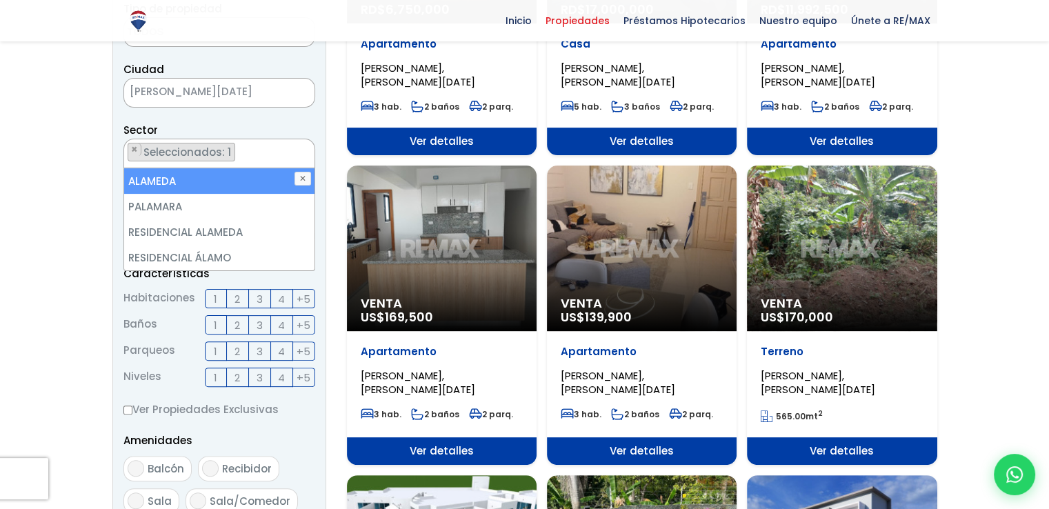
click at [287, 481] on form "Comprar Alquilar En construcción Construida Tipo de propiedad APARTAMENTO CASA …" at bounding box center [219, 339] width 192 height 885
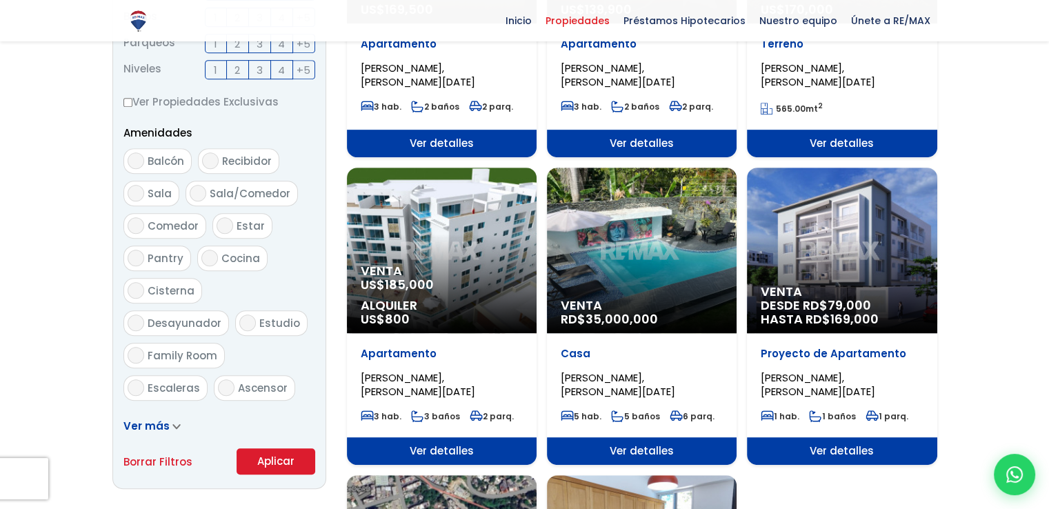
scroll to position [643, 0]
click at [268, 456] on button "Aplicar" at bounding box center [276, 461] width 79 height 26
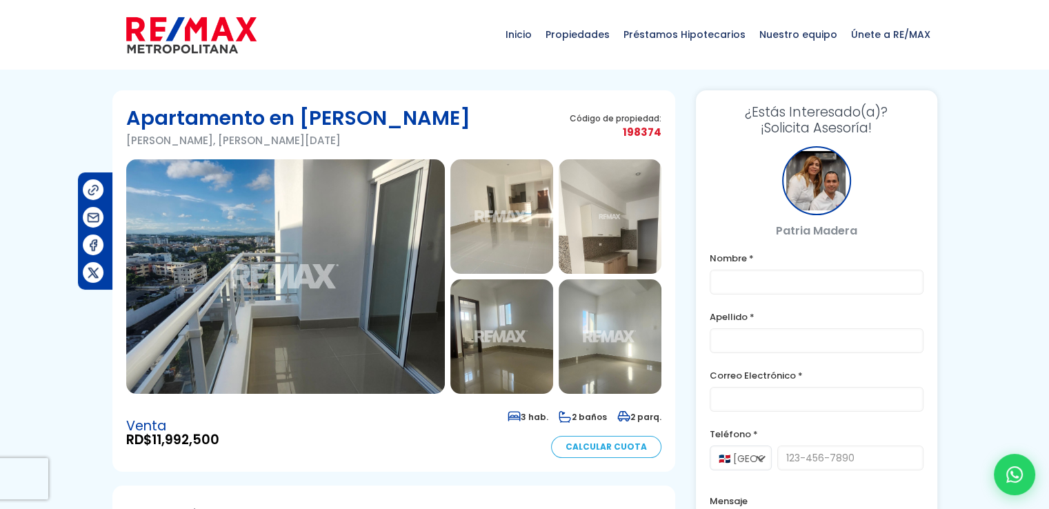
click at [283, 308] on img at bounding box center [285, 276] width 319 height 234
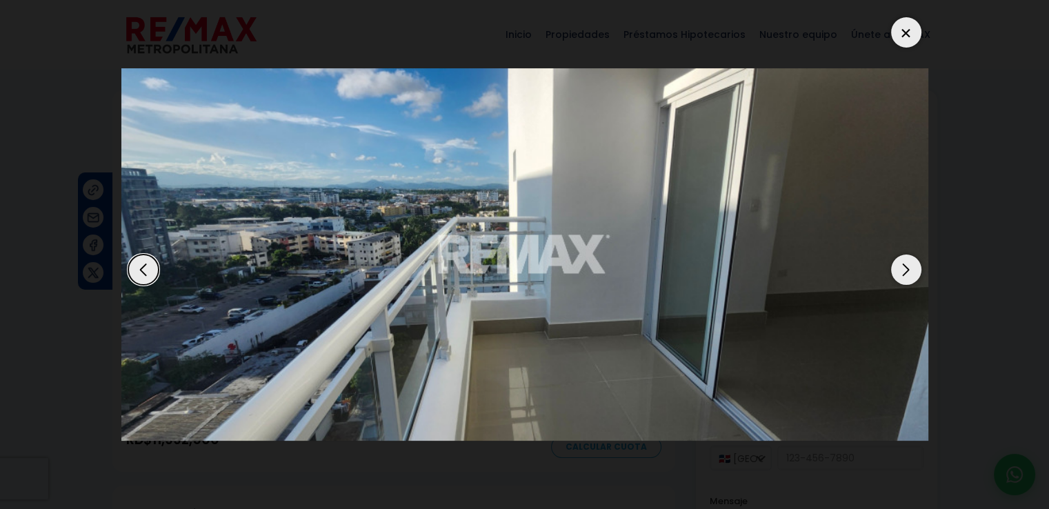
click at [902, 266] on div "Next slide" at bounding box center [906, 269] width 30 height 30
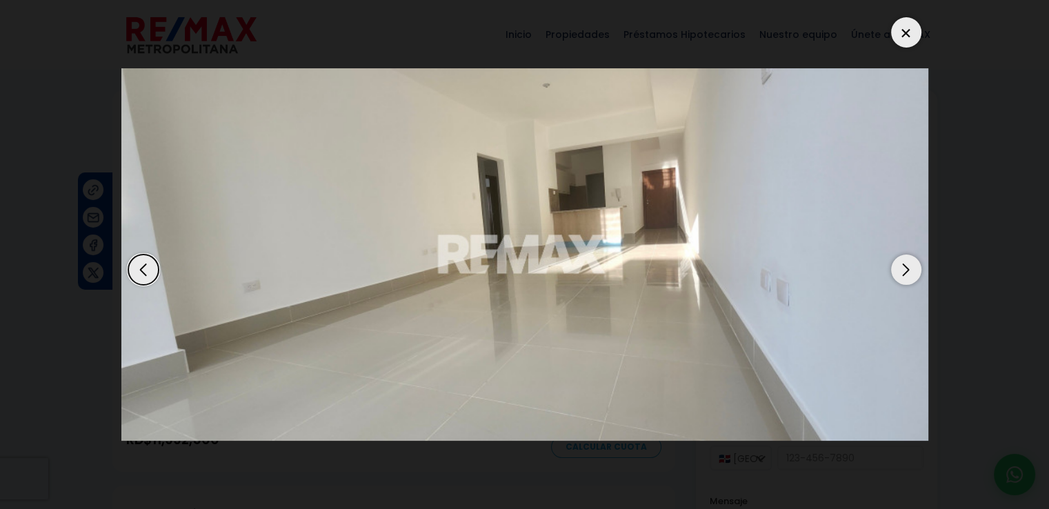
click at [902, 266] on div "Next slide" at bounding box center [906, 269] width 30 height 30
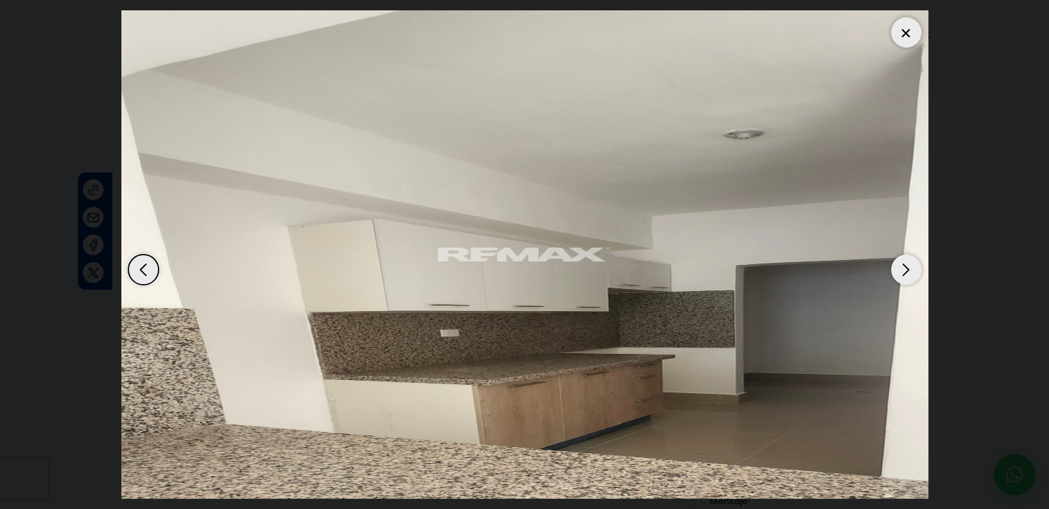
click at [902, 266] on div "Next slide" at bounding box center [906, 269] width 30 height 30
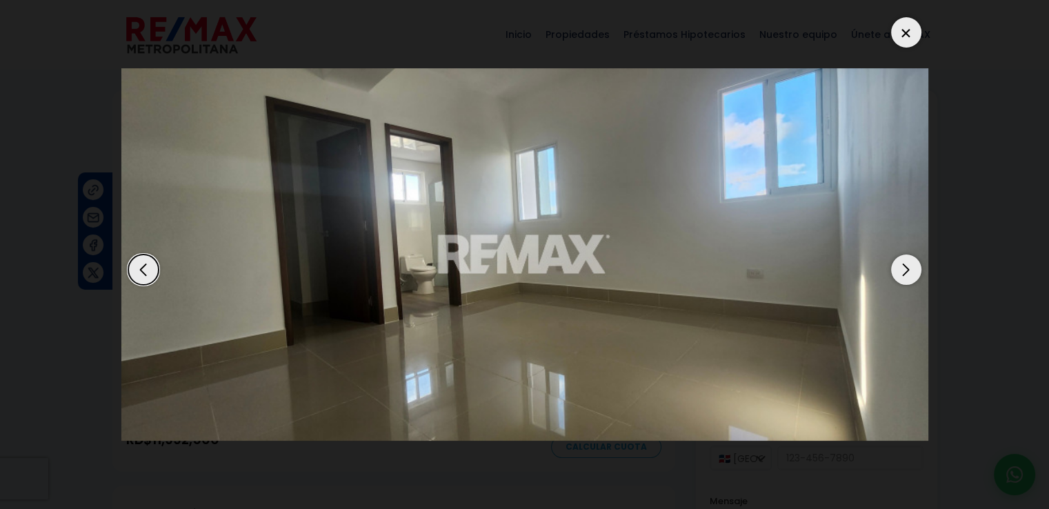
click at [902, 266] on div "Next slide" at bounding box center [906, 269] width 30 height 30
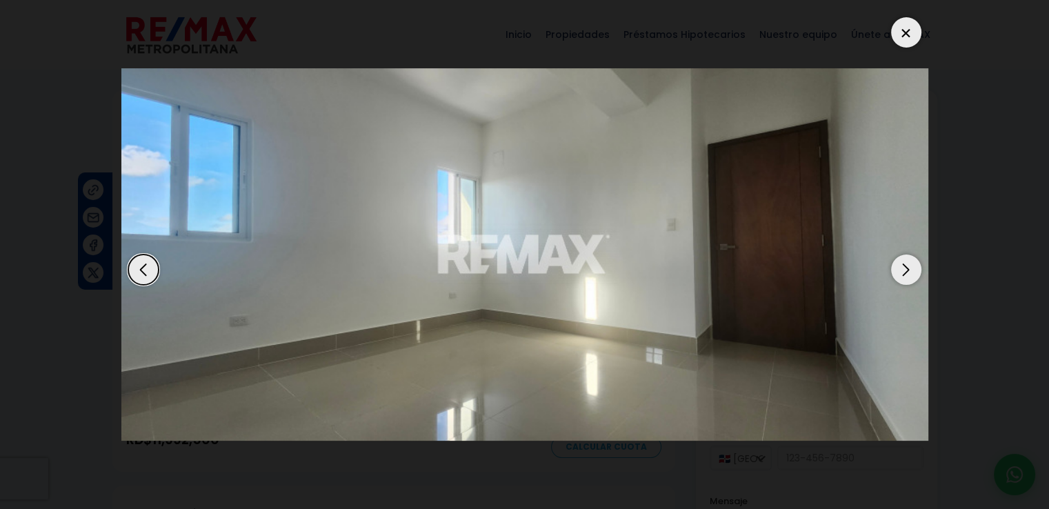
click at [902, 266] on div "Next slide" at bounding box center [906, 269] width 30 height 30
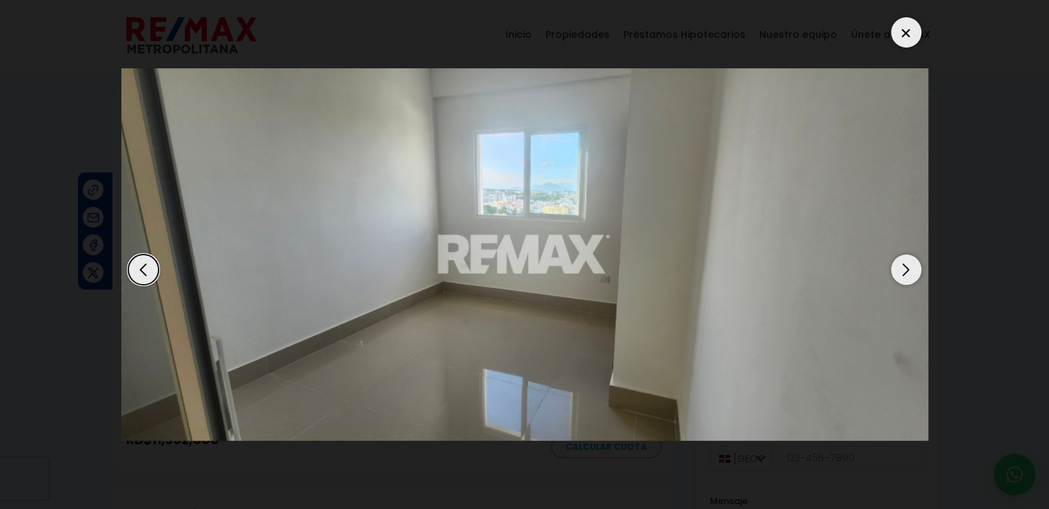
click at [902, 266] on div "Next slide" at bounding box center [906, 269] width 30 height 30
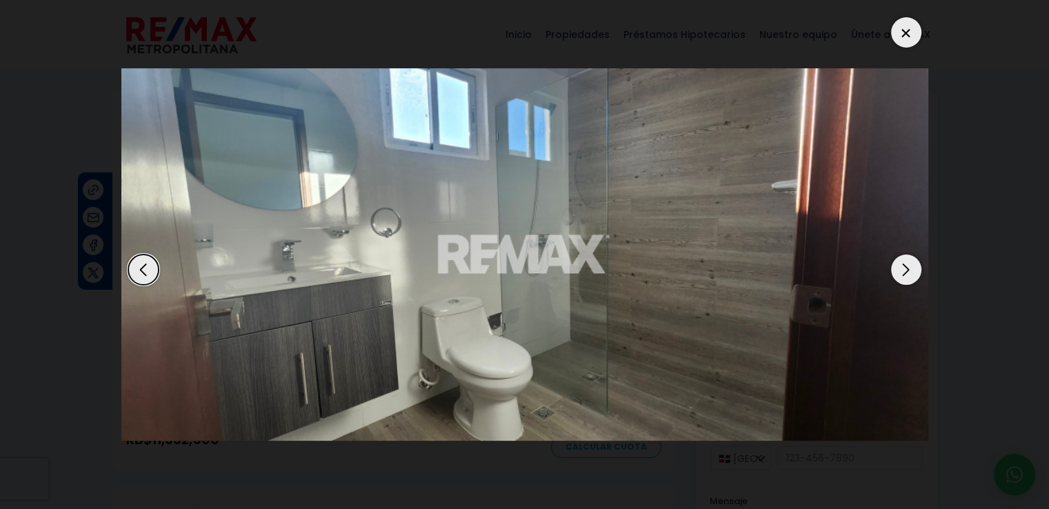
click at [902, 266] on div "Next slide" at bounding box center [906, 269] width 30 height 30
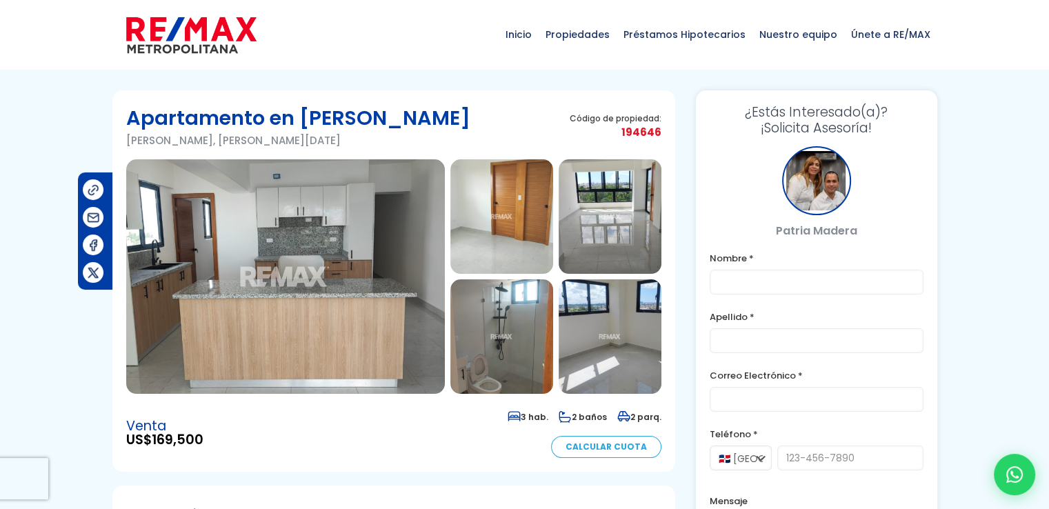
click at [364, 218] on img at bounding box center [285, 276] width 319 height 234
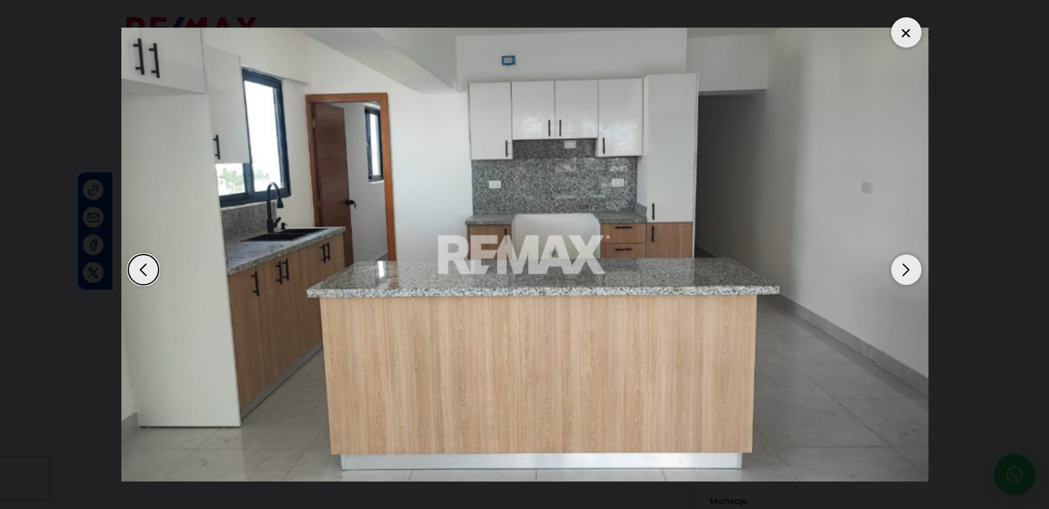
click at [908, 266] on div "Next slide" at bounding box center [906, 269] width 30 height 30
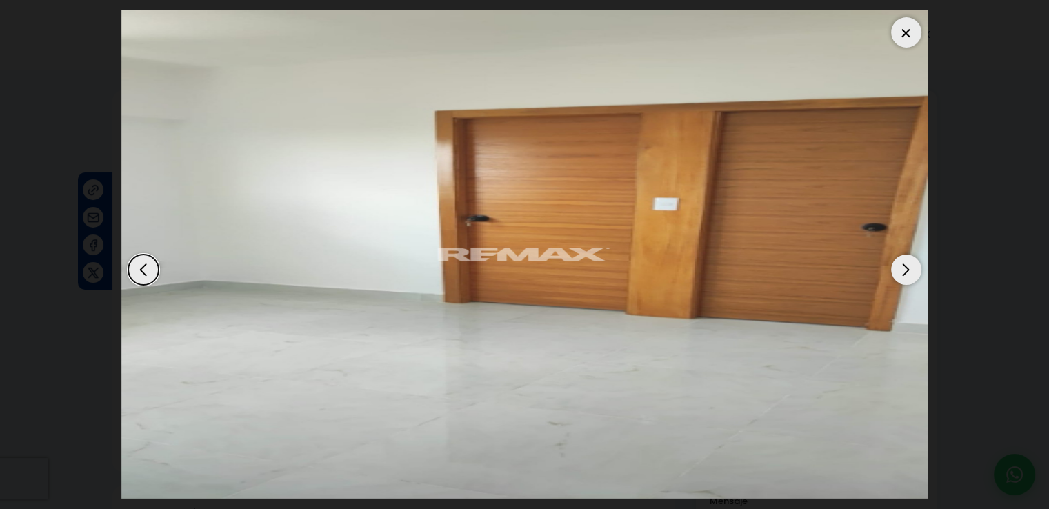
click at [908, 266] on div "Next slide" at bounding box center [906, 269] width 30 height 30
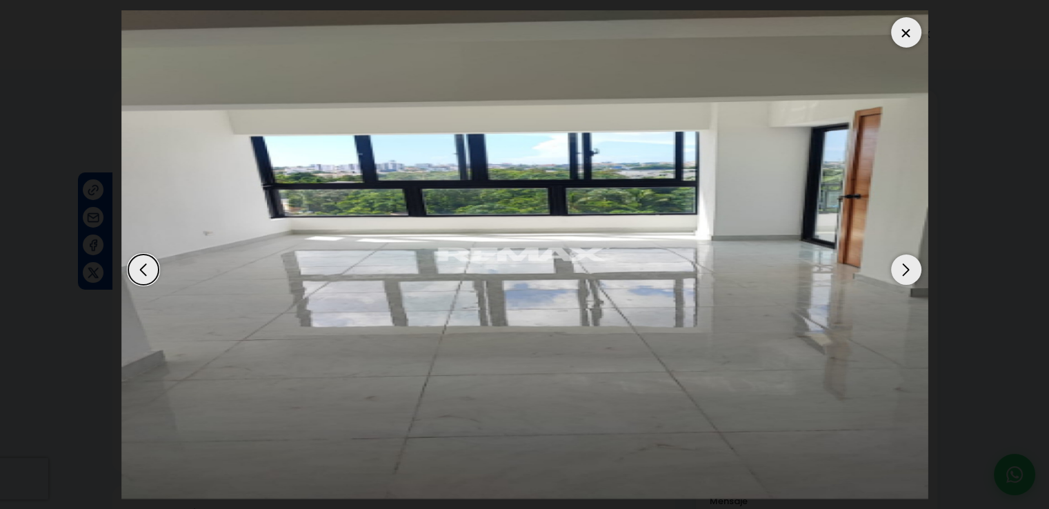
click at [908, 266] on div "Next slide" at bounding box center [906, 269] width 30 height 30
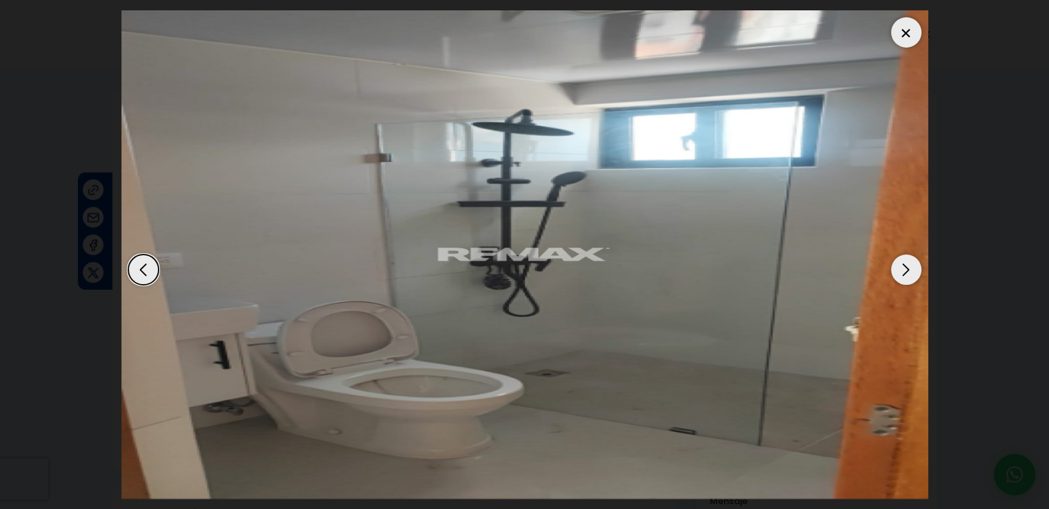
click at [908, 266] on div "Next slide" at bounding box center [906, 269] width 30 height 30
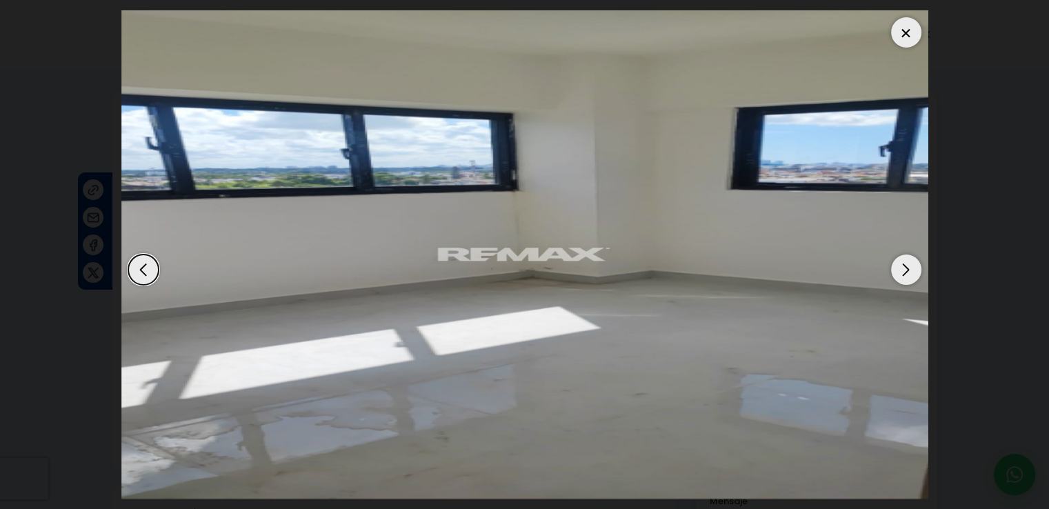
click at [907, 267] on div "Next slide" at bounding box center [906, 269] width 30 height 30
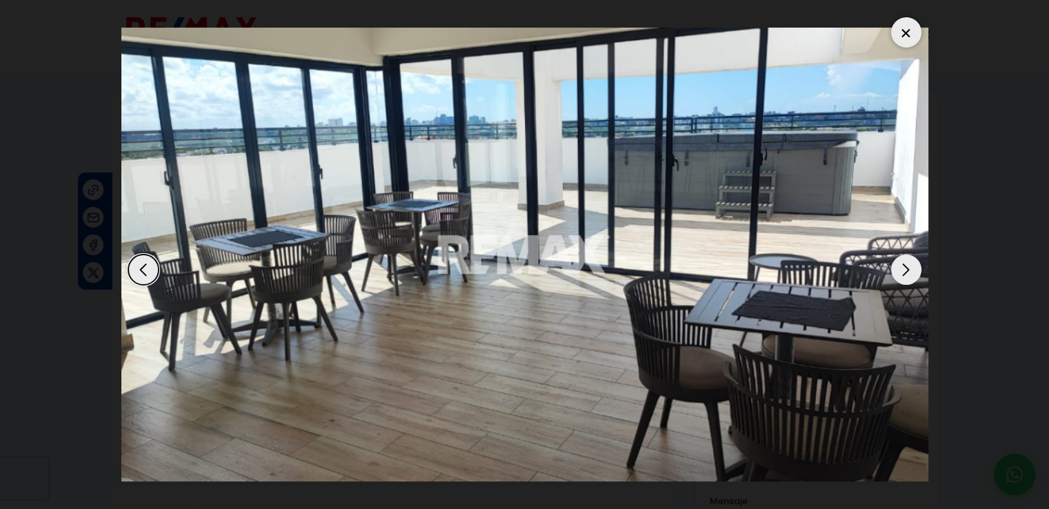
click at [907, 267] on div "Next slide" at bounding box center [906, 269] width 30 height 30
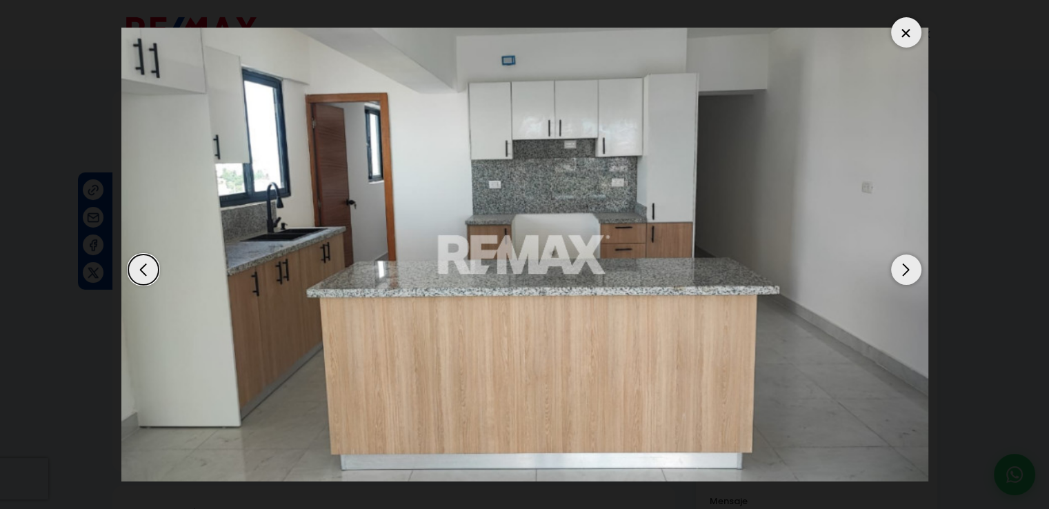
click at [907, 267] on div "Next slide" at bounding box center [906, 269] width 30 height 30
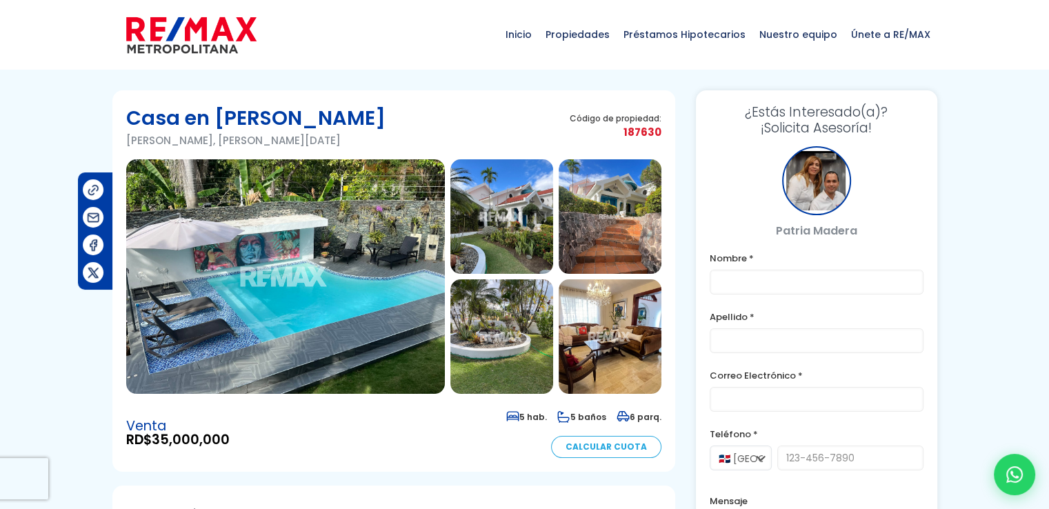
click at [350, 235] on img at bounding box center [285, 276] width 319 height 234
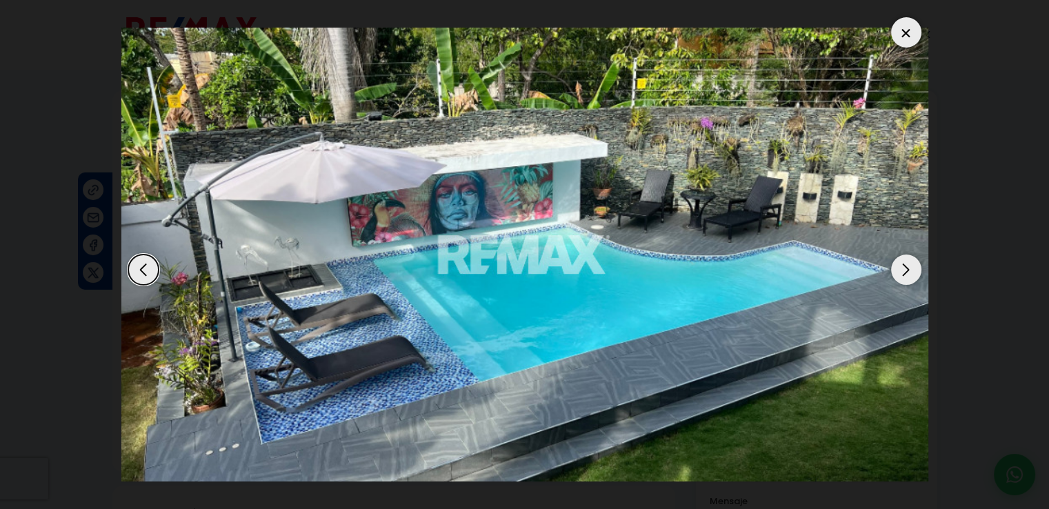
click at [905, 270] on div "Next slide" at bounding box center [906, 269] width 30 height 30
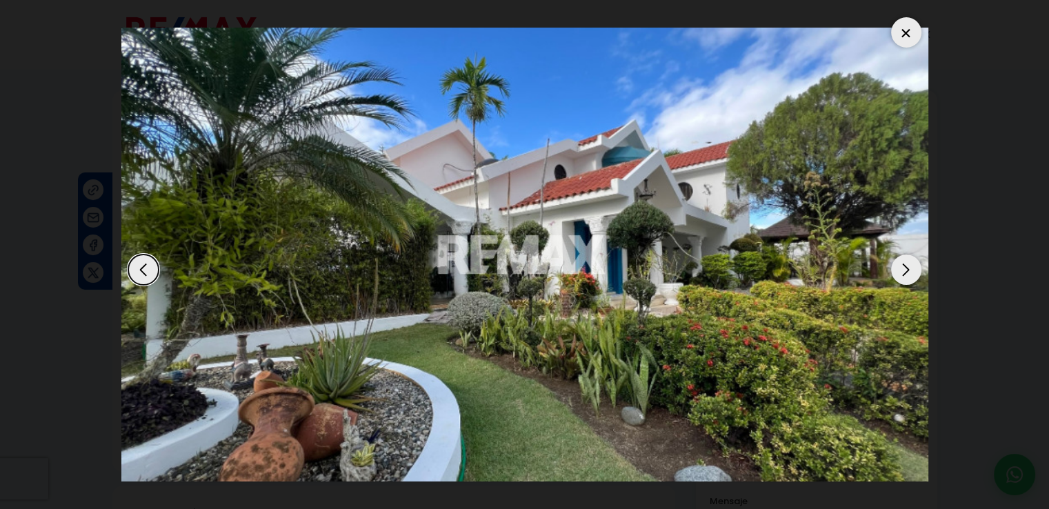
click at [905, 270] on div "Next slide" at bounding box center [906, 269] width 30 height 30
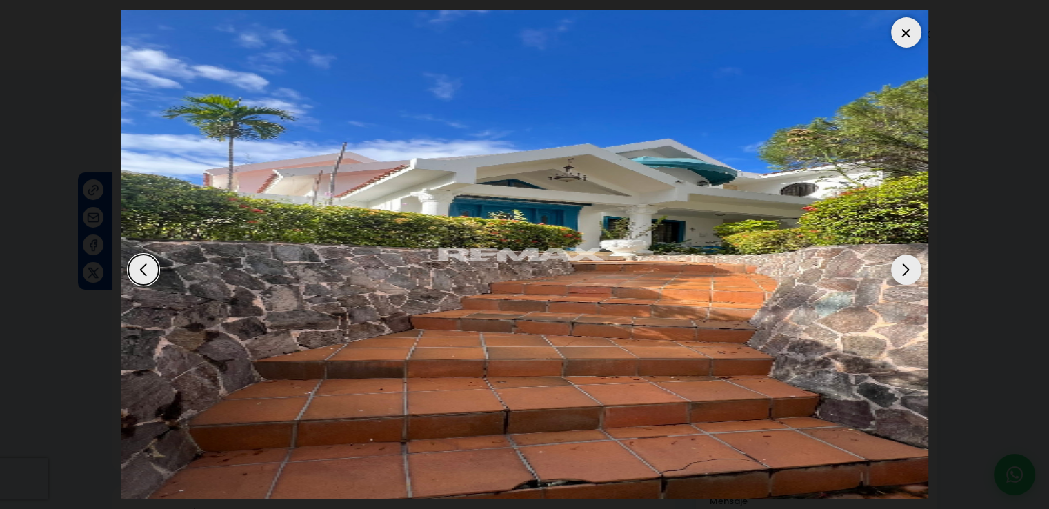
click at [905, 270] on div "Next slide" at bounding box center [906, 269] width 30 height 30
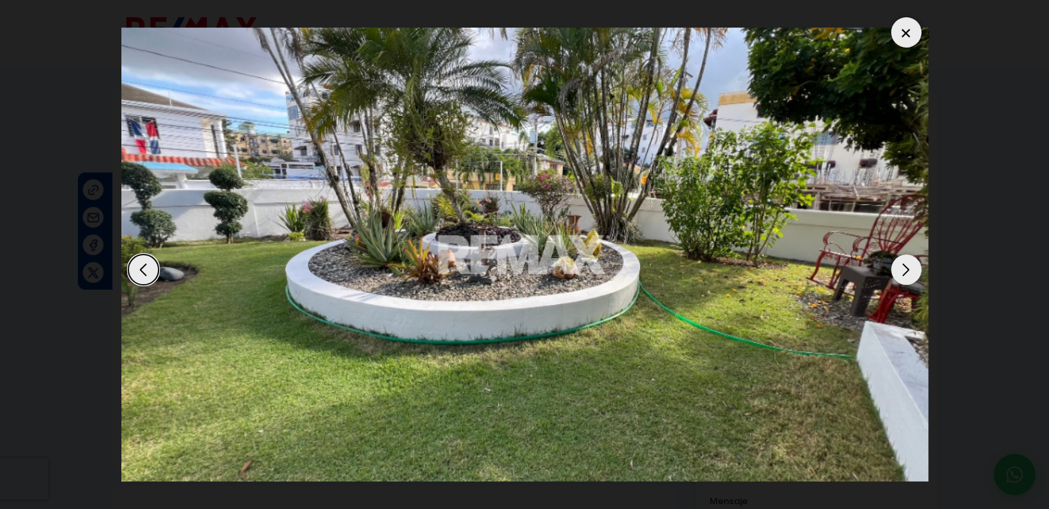
click at [905, 270] on div "Next slide" at bounding box center [906, 269] width 30 height 30
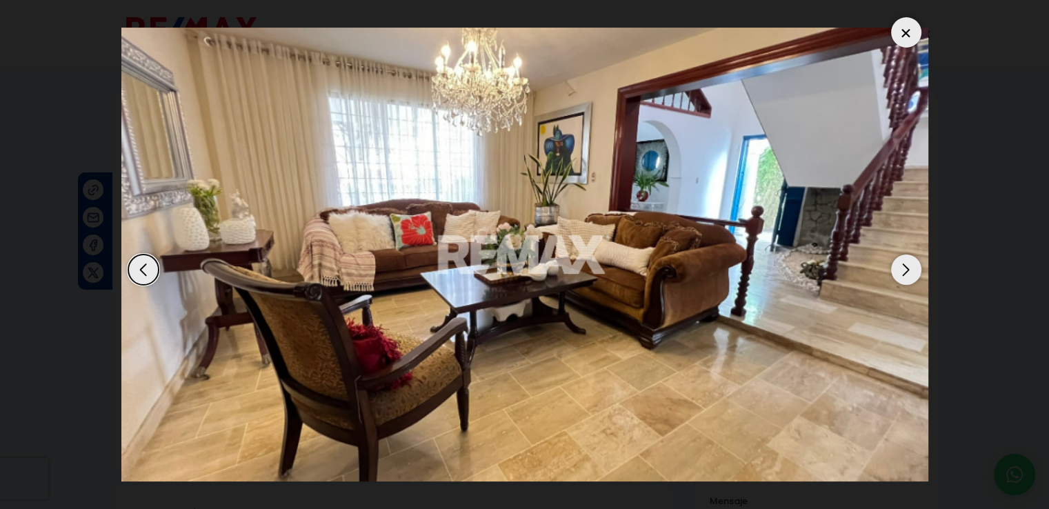
click at [905, 270] on div "Next slide" at bounding box center [906, 269] width 30 height 30
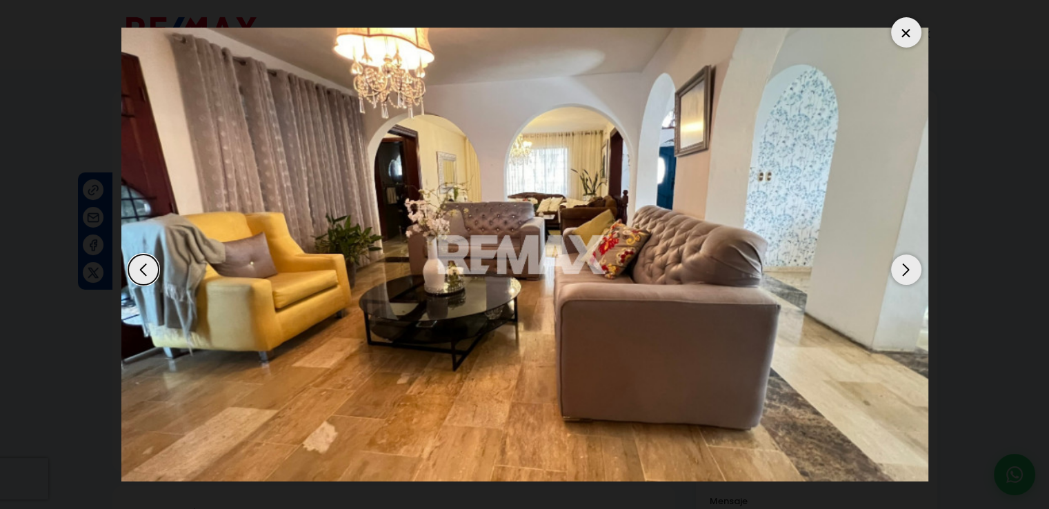
click at [905, 270] on div "Next slide" at bounding box center [906, 269] width 30 height 30
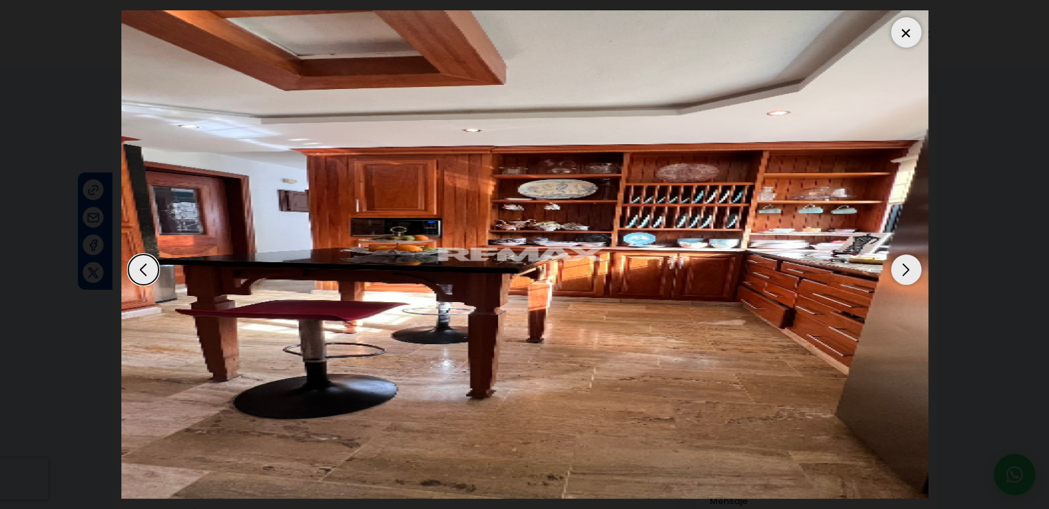
click at [905, 270] on div "Next slide" at bounding box center [906, 269] width 30 height 30
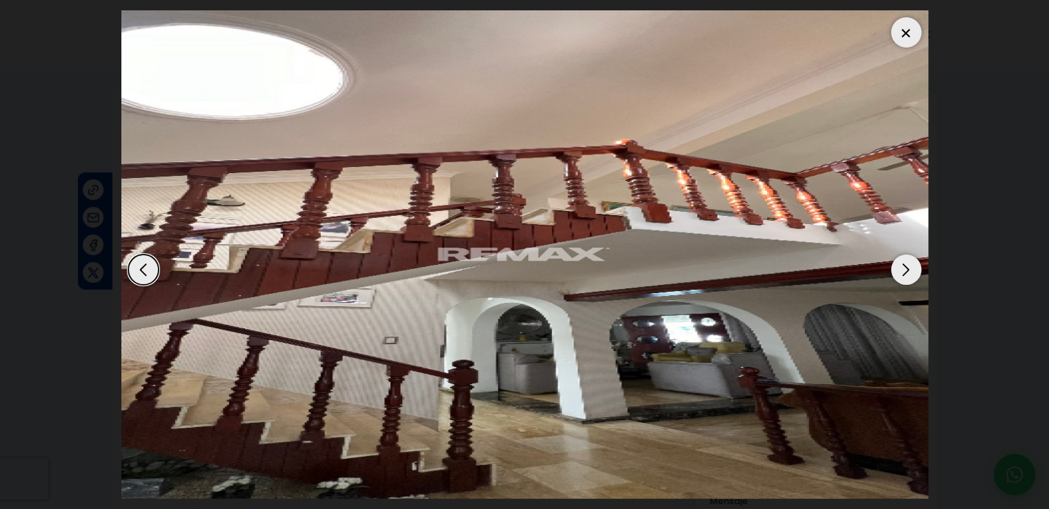
click at [905, 270] on div "Next slide" at bounding box center [906, 269] width 30 height 30
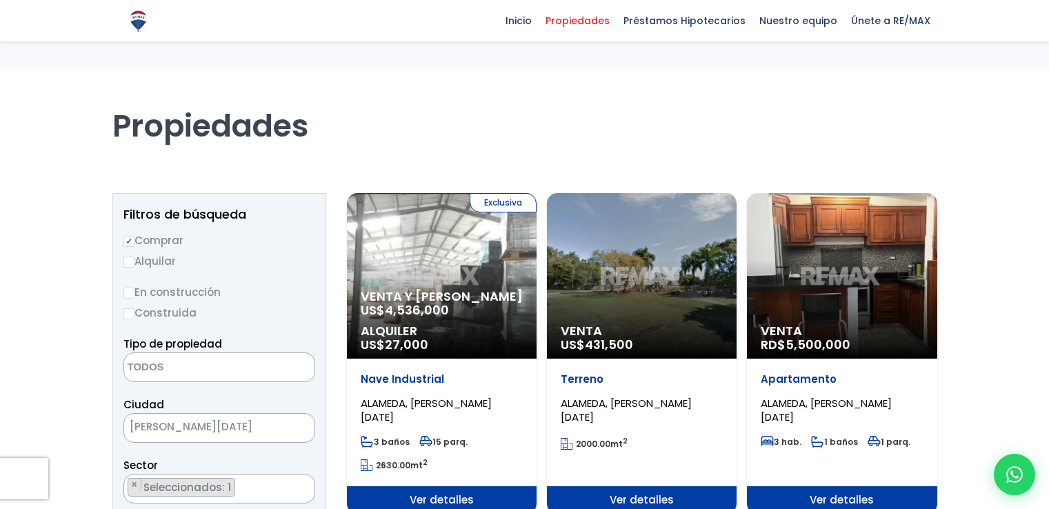
select select
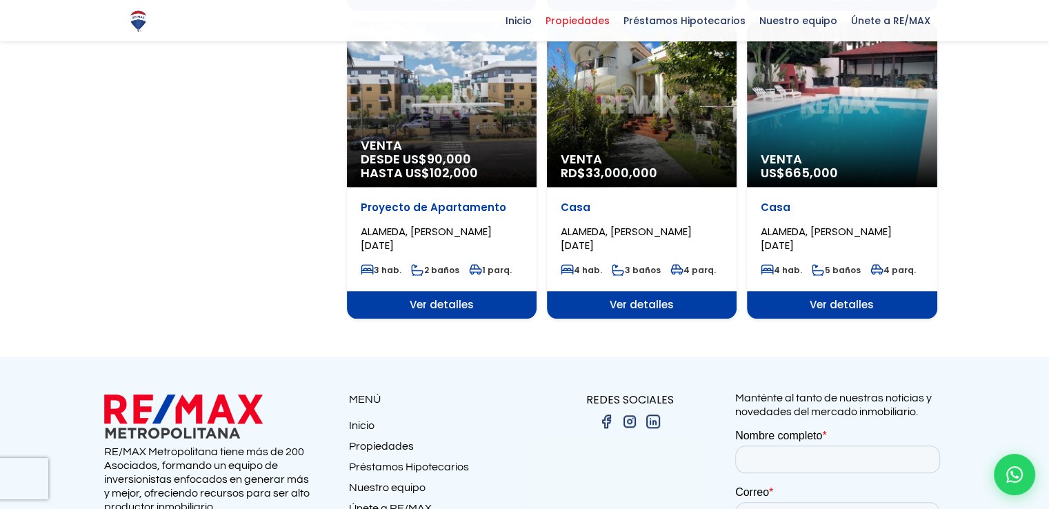
scroll to position [1141, 0]
